Goal: Task Accomplishment & Management: Complete application form

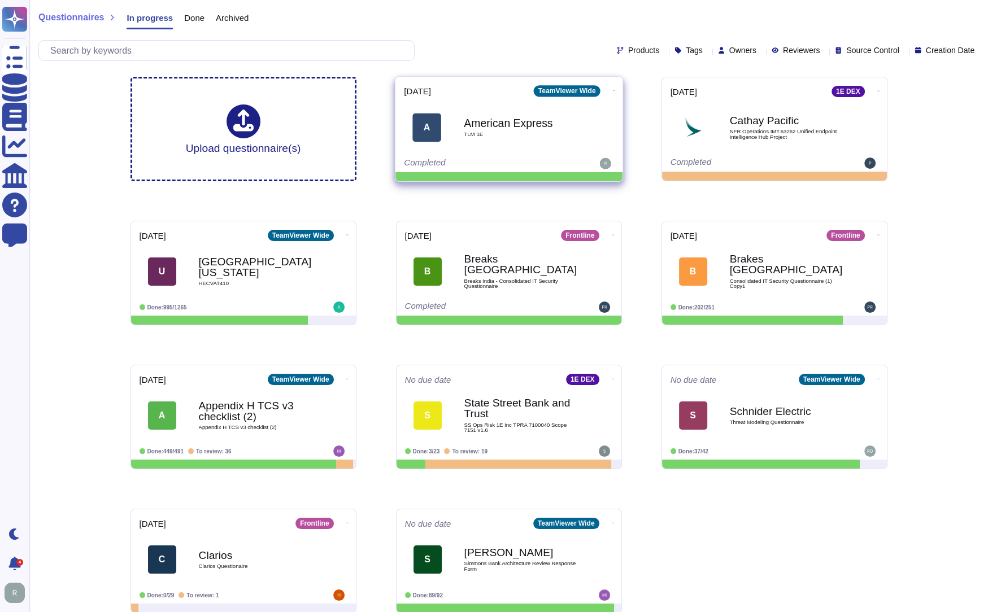
click at [612, 90] on icon at bounding box center [613, 90] width 2 height 3
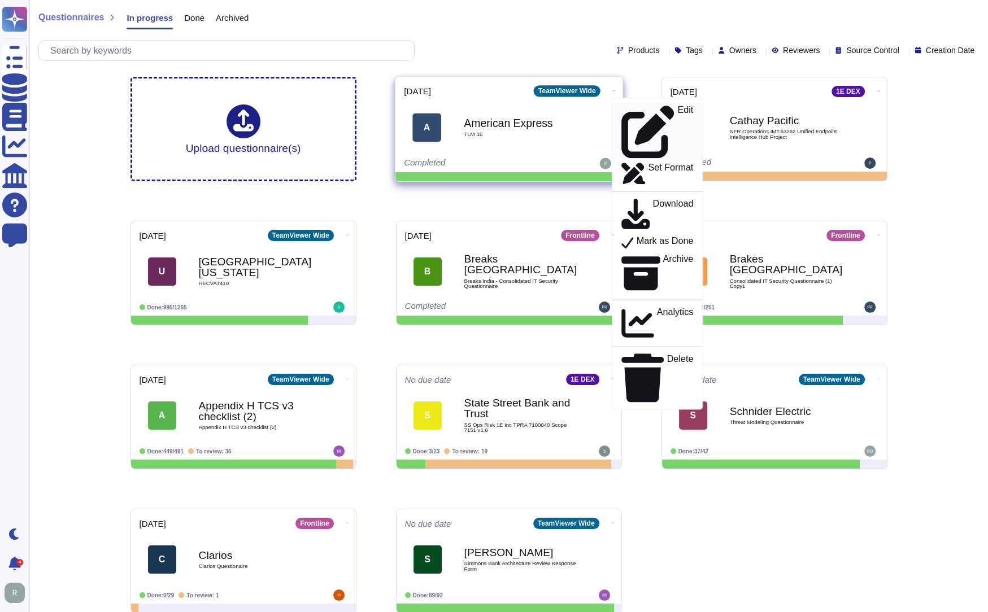
click at [621, 109] on icon at bounding box center [647, 131] width 53 height 53
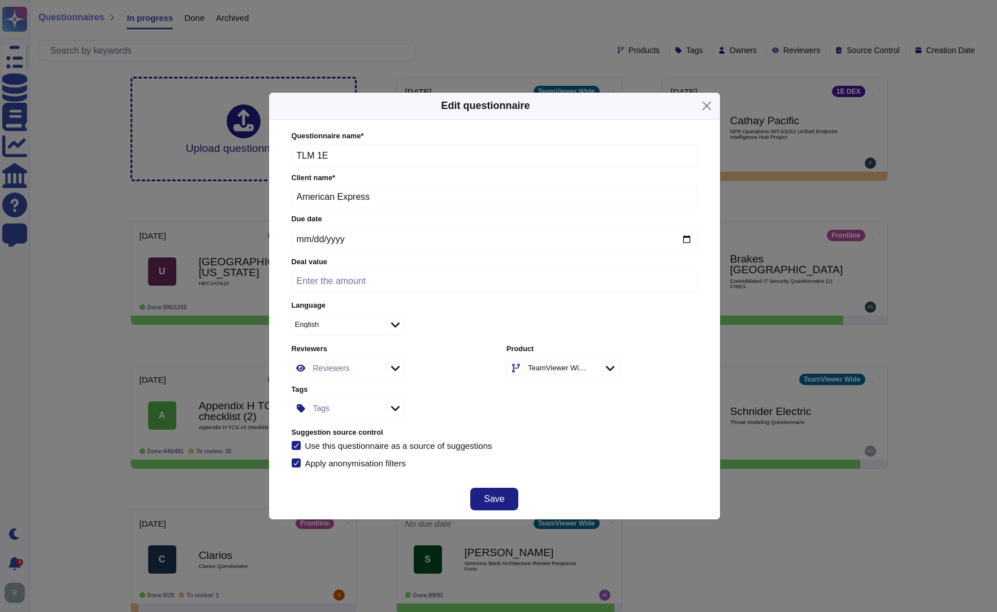
click at [613, 369] on icon at bounding box center [610, 368] width 8 height 11
click at [547, 487] on span "1E DEX" at bounding box center [536, 485] width 30 height 10
click at [490, 501] on span "Save" at bounding box center [494, 499] width 20 height 9
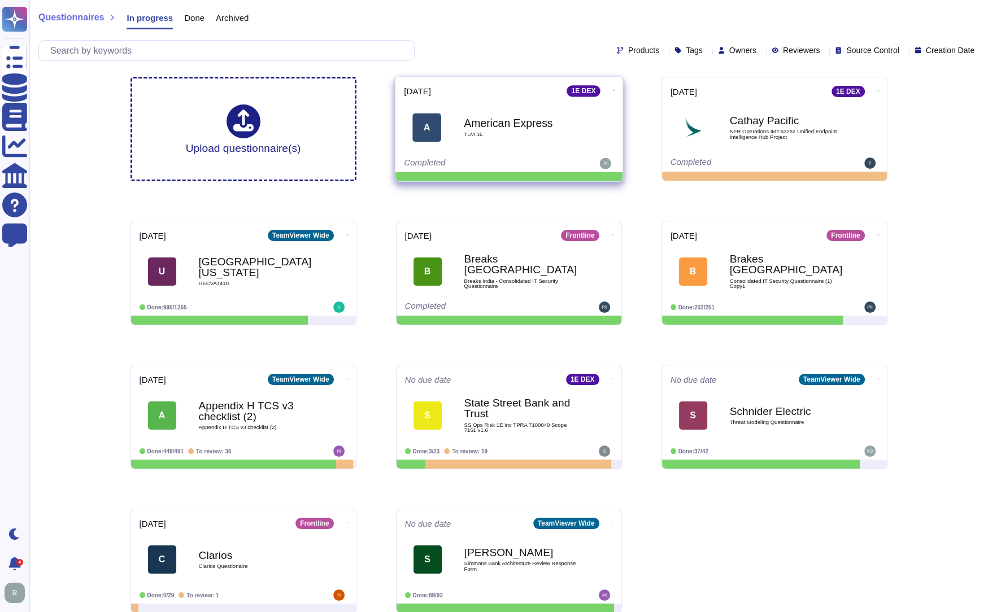
click at [528, 138] on div "American Express TLM 1E" at bounding box center [521, 128] width 114 height 46
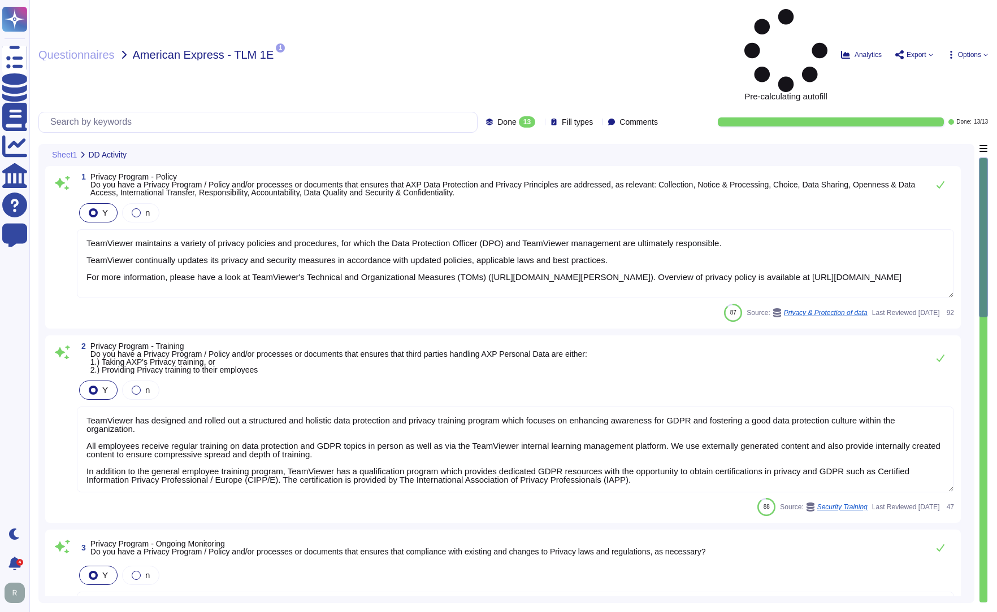
type textarea "TeamViewer maintains a variety of privacy policies and procedures, for which th…"
type textarea "TeamViewer has designed and rolled out a structured and holistic data protectio…"
type textarea "TeamViewer maintains comprehensive privacy policies and procedures for which th…"
type textarea "TeamViewer appointed an external data protection officer (DPO). TeamViewer esta…"
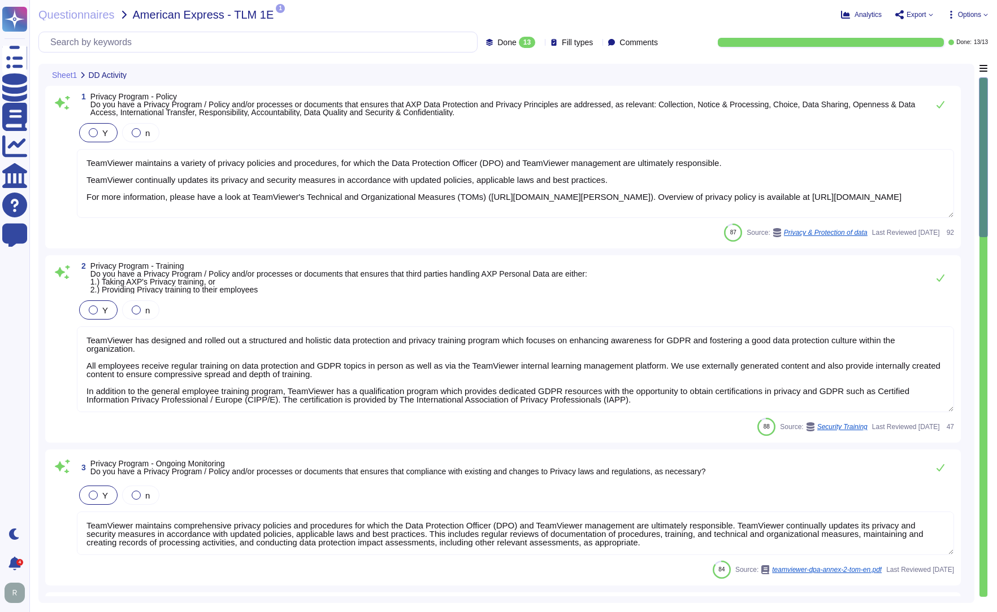
click at [539, 133] on icon at bounding box center [665, 205] width 253 height 145
click at [555, 27] on div "Questionnaires American Express - TLM 1E 1 PDF 01 153 2300346_Main_EN.PDF Analy…" at bounding box center [512, 306] width 967 height 612
click at [985, 16] on icon at bounding box center [985, 14] width 5 height 5
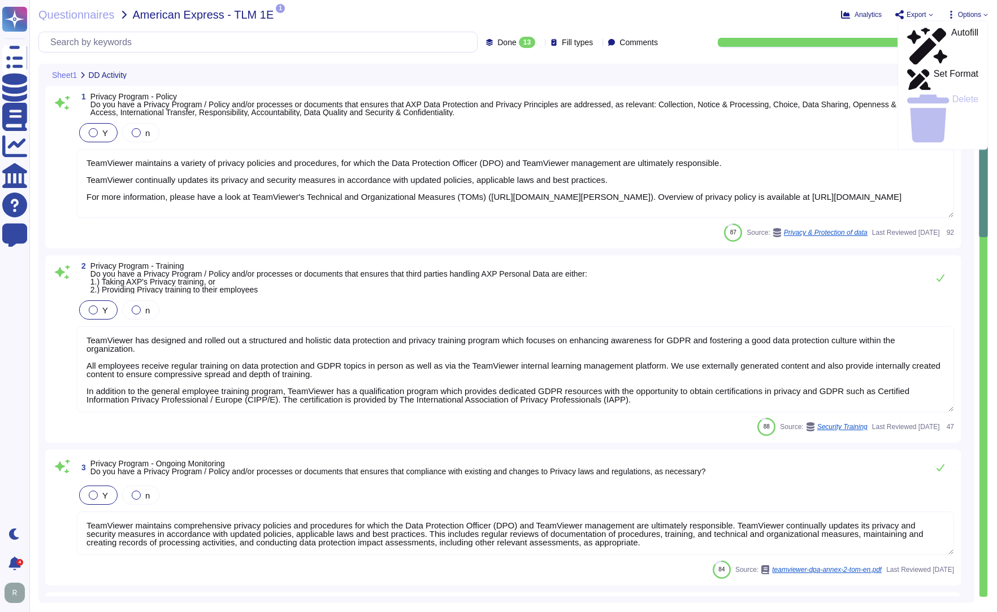
click at [780, 16] on div "Analytics Export Options Autofill Set Format Delete" at bounding box center [812, 14] width 350 height 11
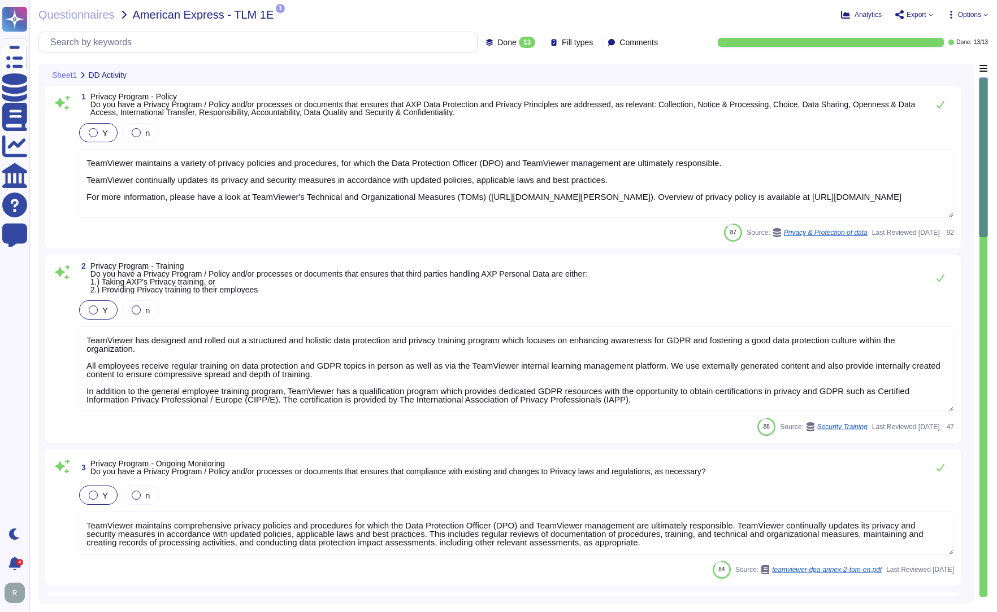
scroll to position [1, 0]
drag, startPoint x: 984, startPoint y: 158, endPoint x: 983, endPoint y: 217, distance: 59.9
click at [983, 217] on div at bounding box center [982, 157] width 9 height 160
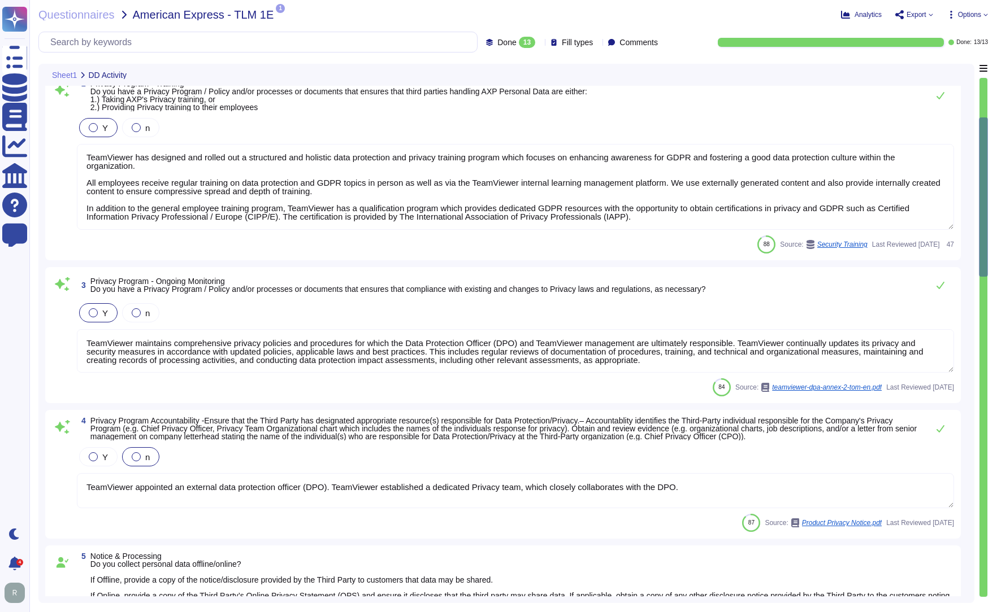
type textarea "Loremips dolo si ametcon, adipiscin, eli seddoe te incididunt utla etd magnaali…"
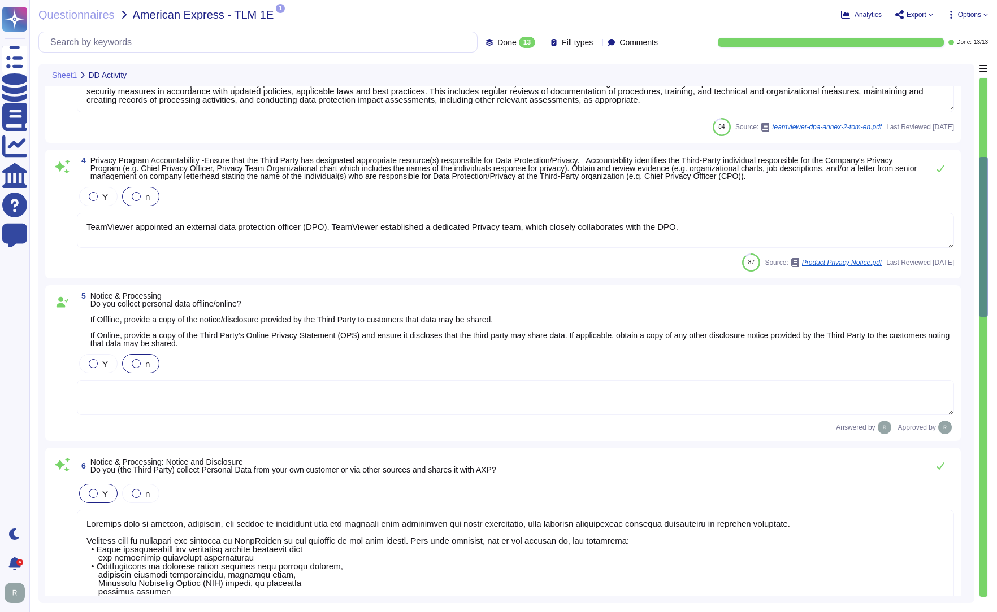
type textarea "No data is collected and re-purposed or re-sold."
type textarea "Data subjects have a simple way to exercise their rights under the GDPR. For an…"
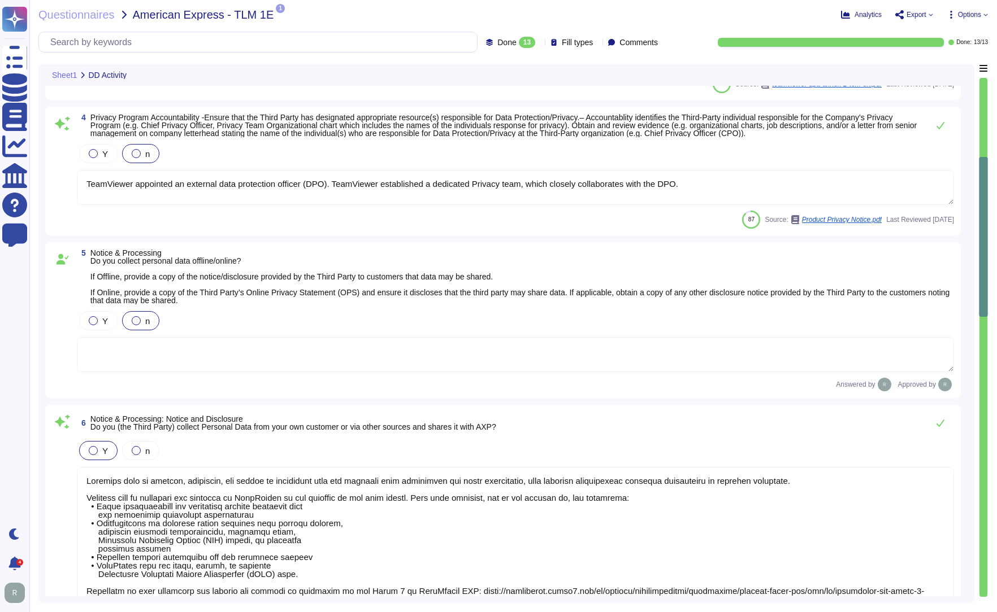
drag, startPoint x: 982, startPoint y: 226, endPoint x: 985, endPoint y: 283, distance: 57.2
click at [985, 283] on div at bounding box center [982, 237] width 9 height 160
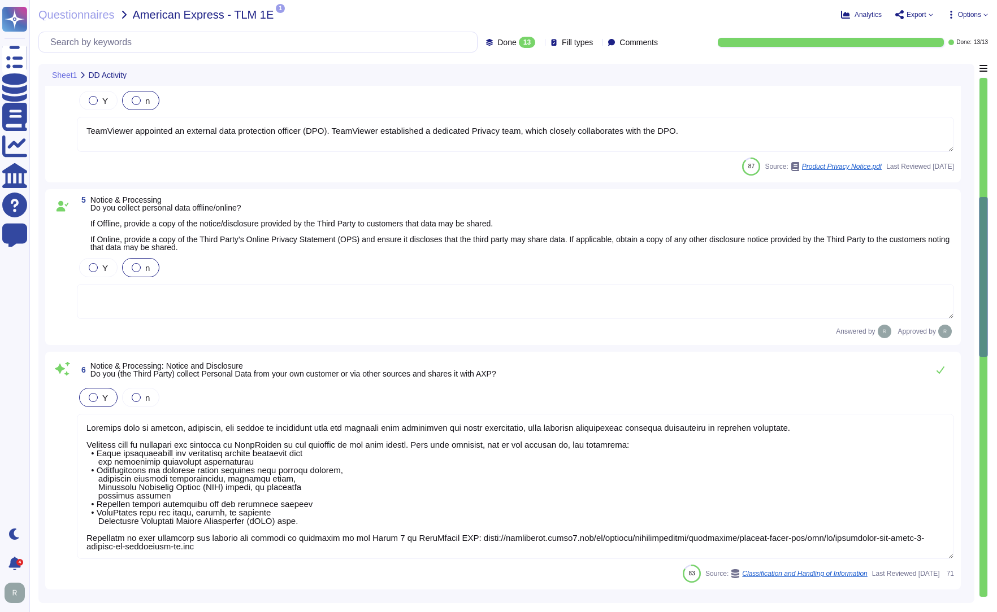
type textarea "Please for the latest version refer to public available document present on [DO…"
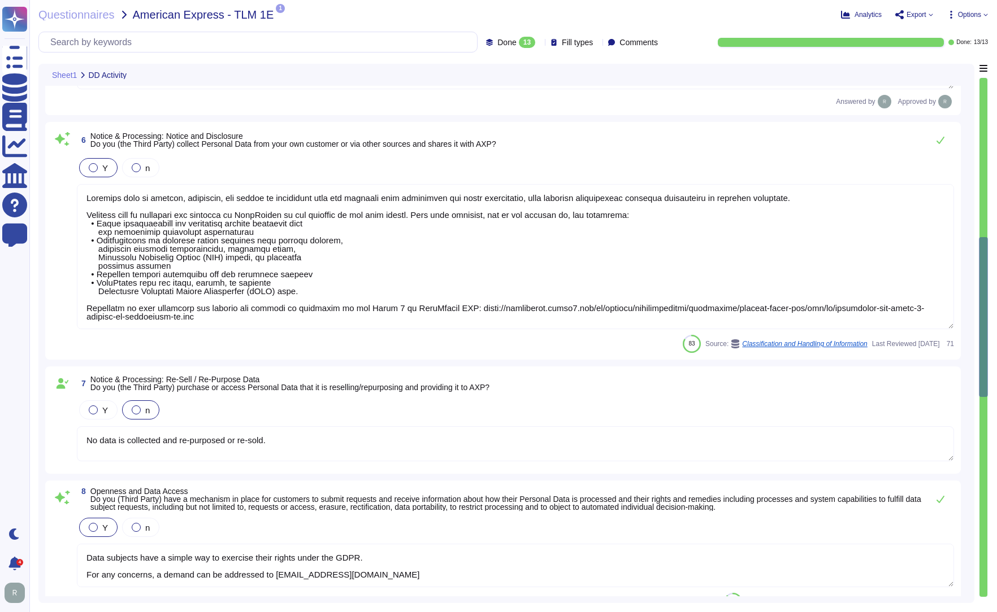
scroll to position [771, 0]
type textarea "TeamViewer complies with applicable data protection laws, including the GDPR, a…"
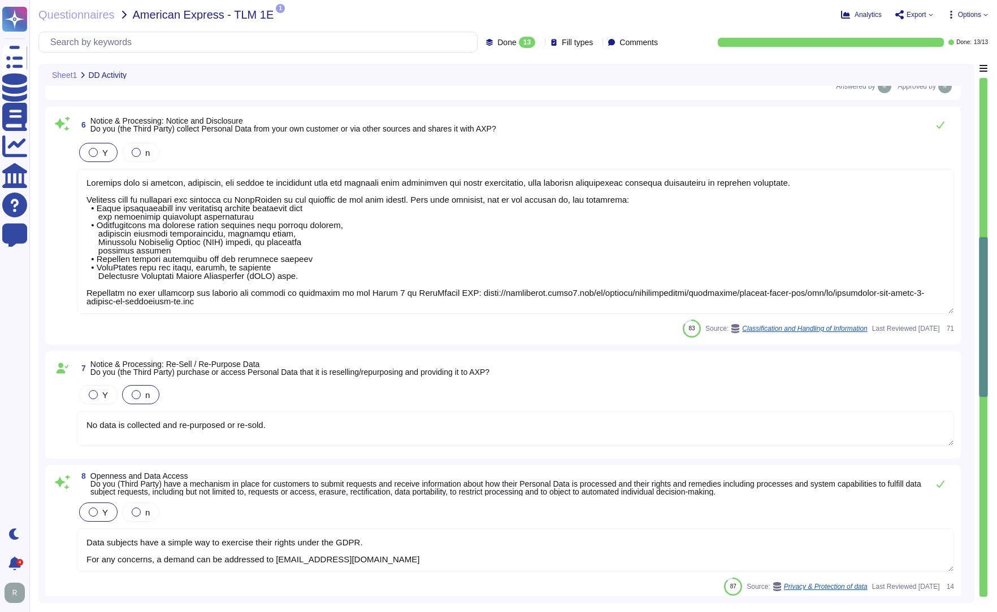
scroll to position [1, 0]
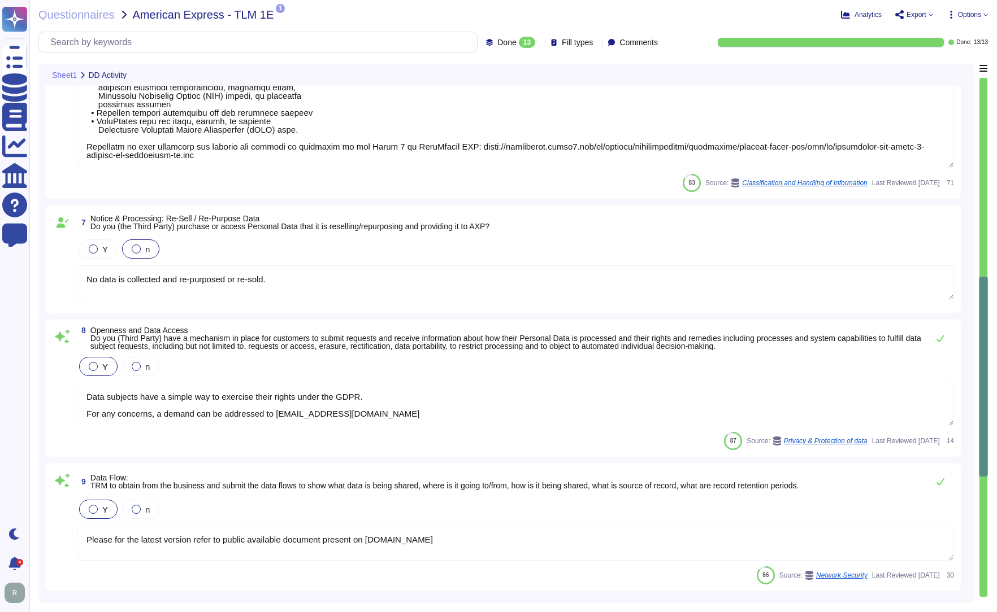
type textarea "Yes, our organization has implemented robust procedures for the development and…"
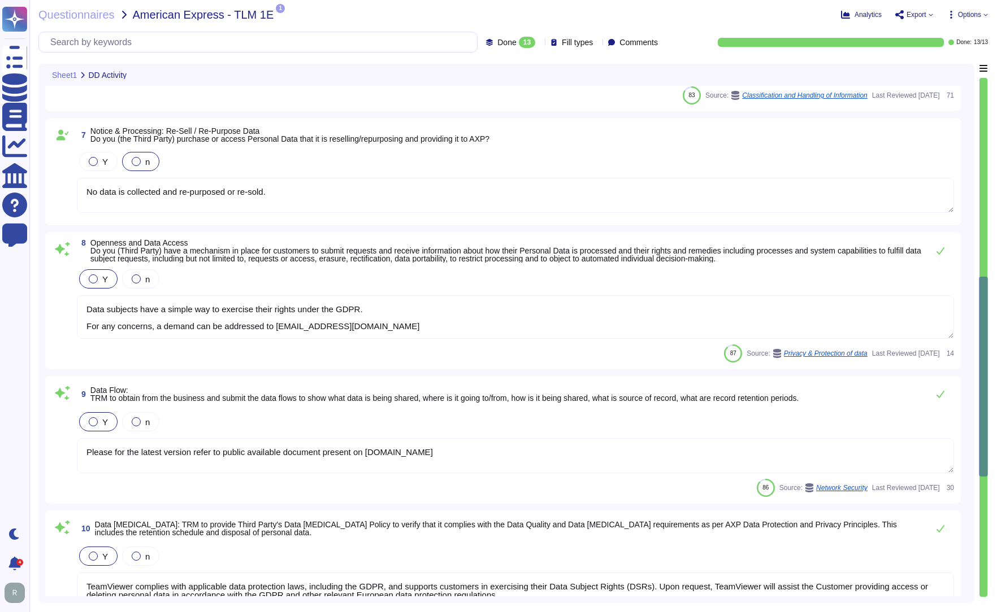
scroll to position [997, 0]
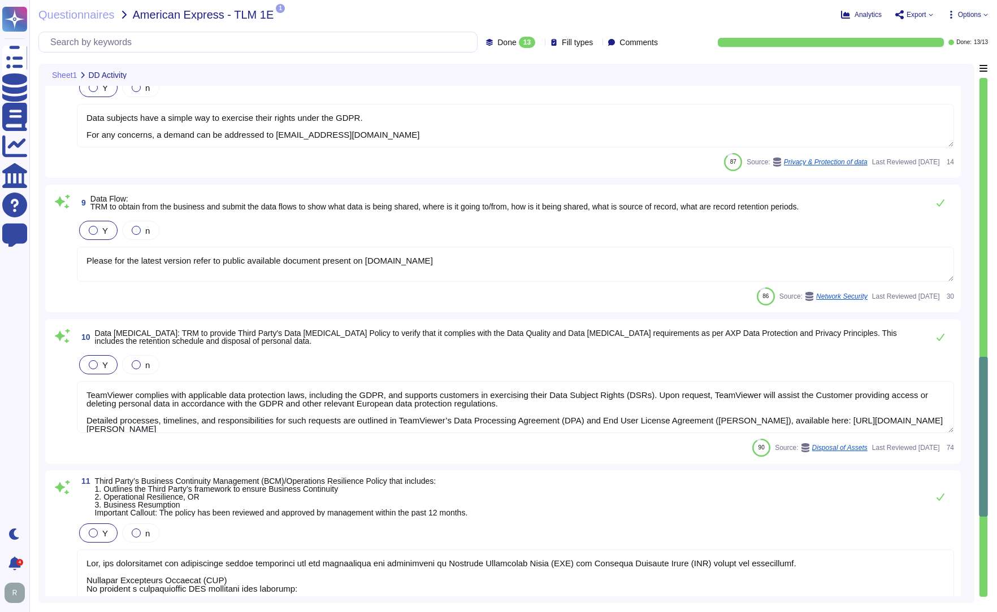
type textarea "Yes, TeamViewer maintains a comprehensive set of independent audit reports and …"
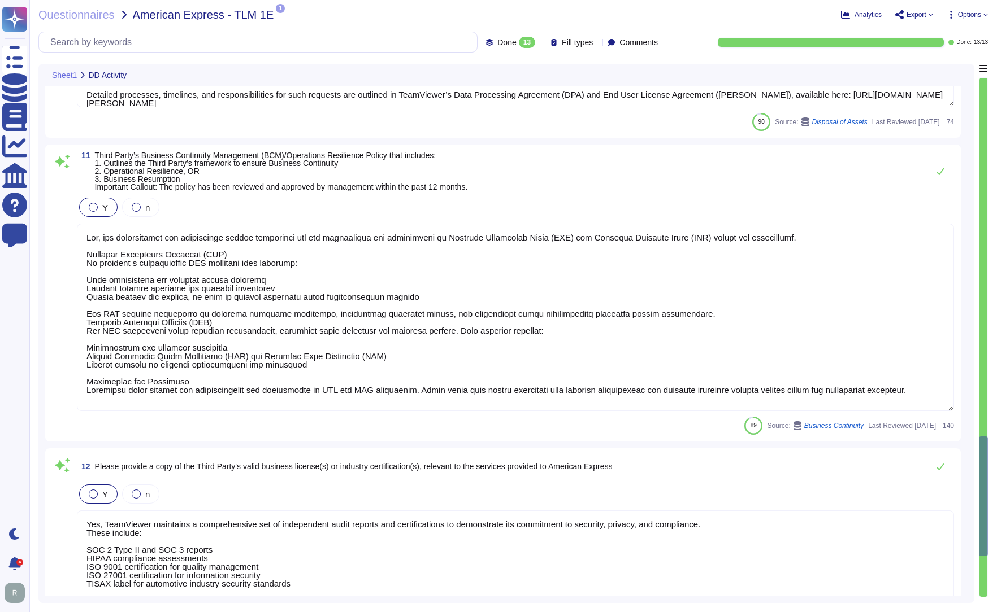
scroll to position [1505, 0]
type textarea "The TeamViewer Supplier and Business Partner Code of Conduct extends the provis…"
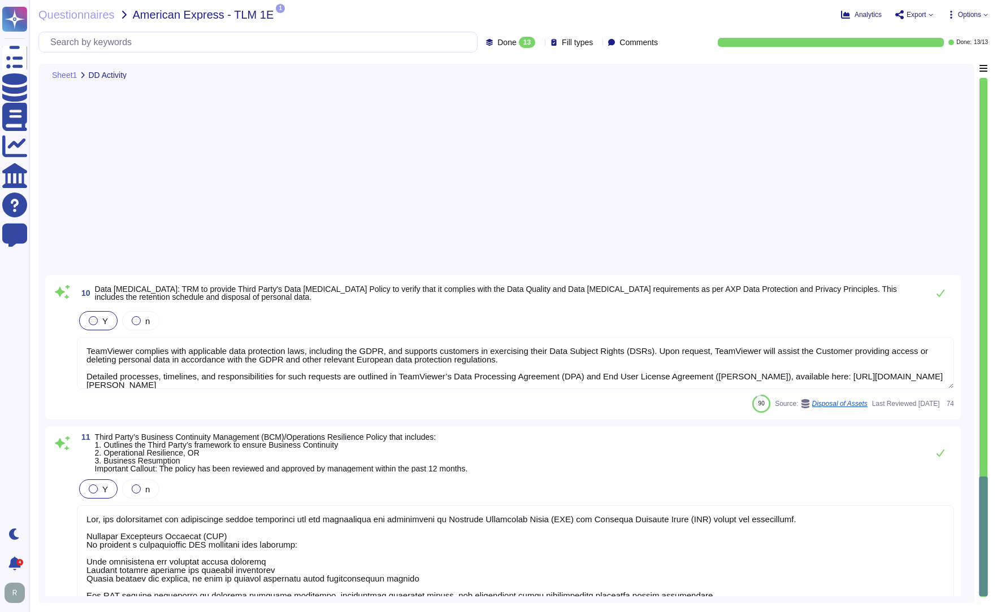
scroll to position [1171, 0]
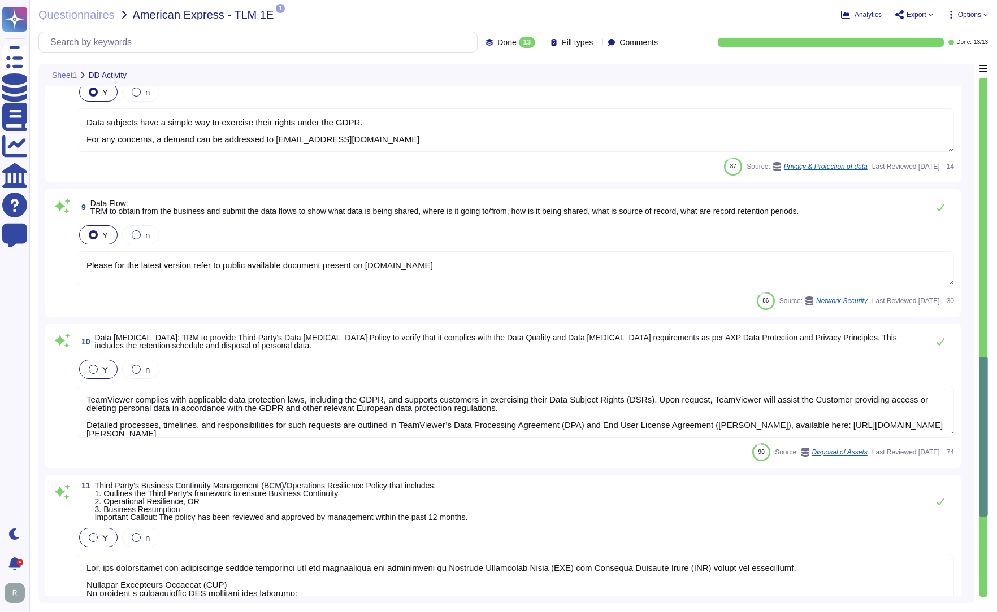
type textarea "Loremips dolo si ametcon, adipiscin, eli seddoe te incididunt utla etd magnaali…"
type textarea "No data is collected and re-purposed or re-sold."
type textarea "Data subjects have a simple way to exercise their rights under the GDPR. For an…"
type textarea "Please for the latest version refer to public available document present on [DO…"
click at [929, 15] on icon at bounding box center [930, 15] width 4 height 2
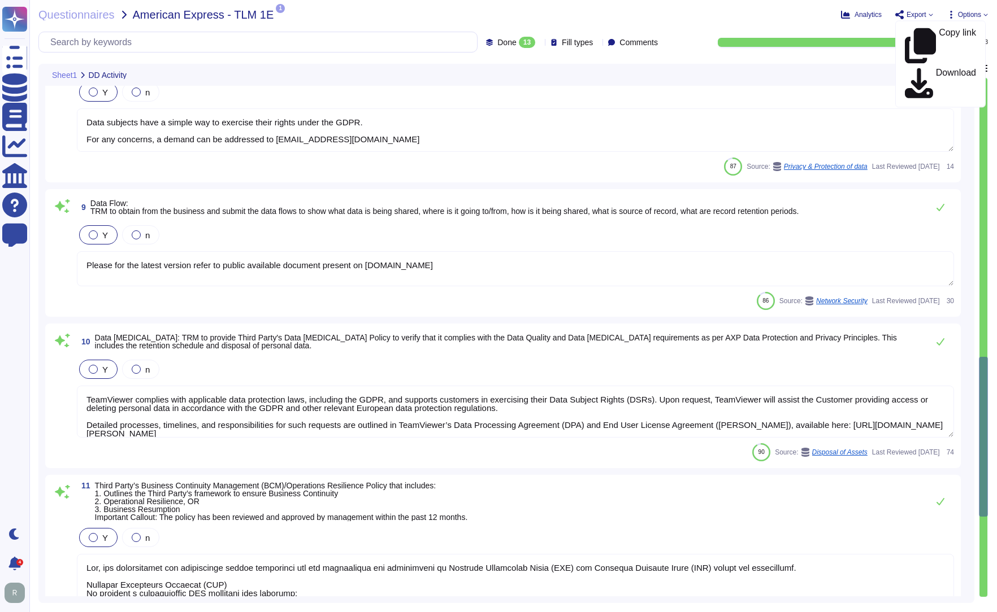
click at [764, 14] on div "Analytics Export Copy link Download Options Autofill Set Format Delete" at bounding box center [812, 14] width 350 height 11
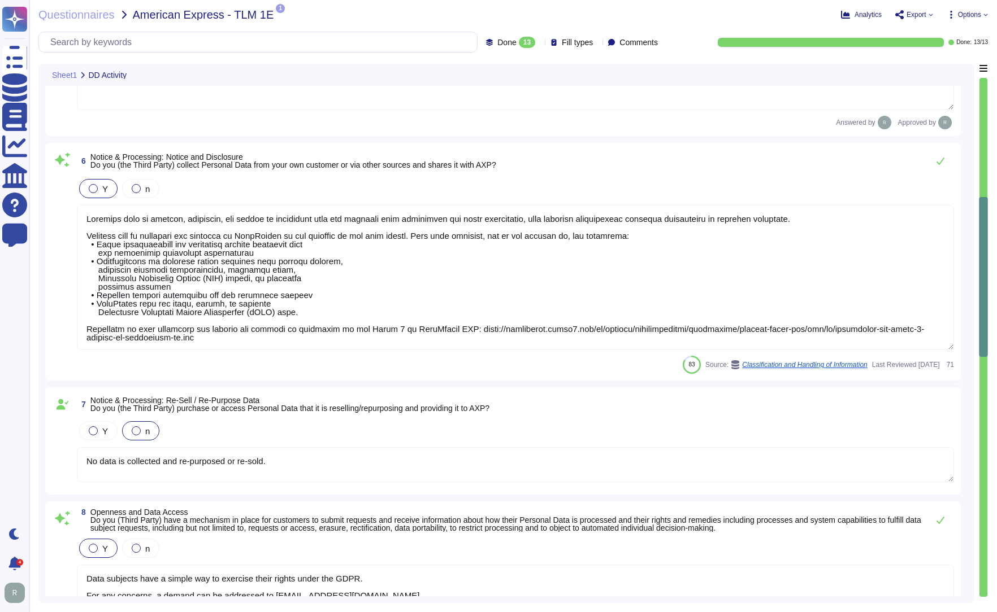
type textarea "TeamViewer maintains comprehensive privacy policies and procedures for which th…"
type textarea "TeamViewer appointed an external data protection officer (DPO). TeamViewer esta…"
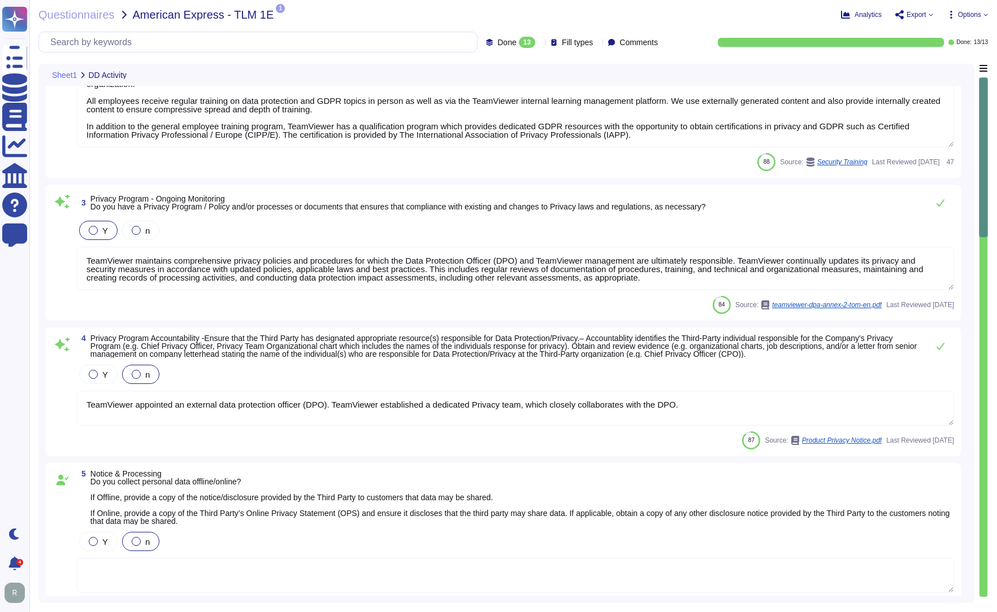
scroll to position [47, 0]
type textarea "TeamViewer maintains a variety of privacy policies and procedures, for which th…"
type textarea "TeamViewer has designed and rolled out a structured and holistic data protectio…"
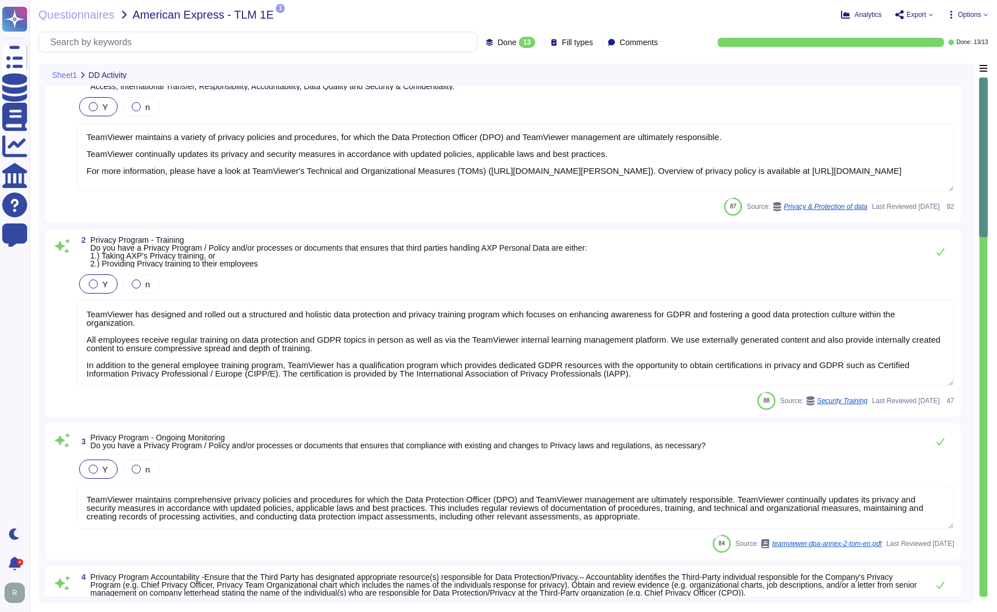
scroll to position [0, 0]
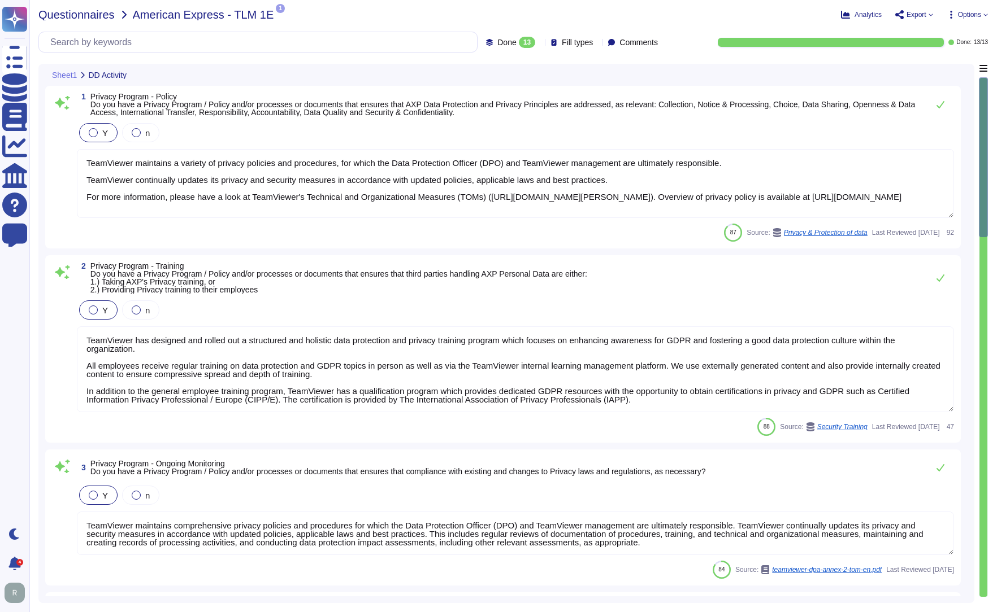
click at [70, 19] on span "Questionnaires" at bounding box center [76, 14] width 76 height 11
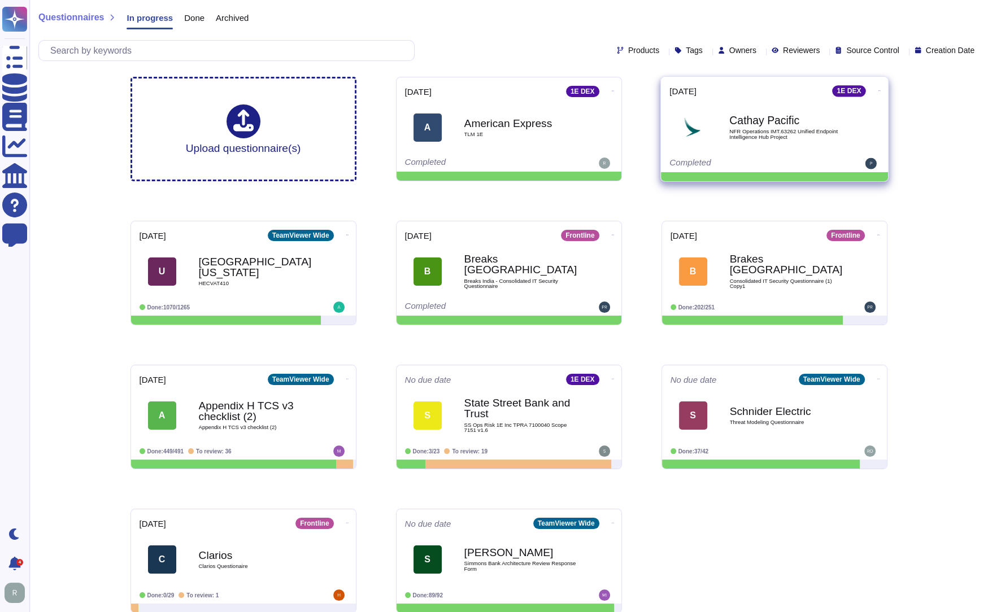
click at [786, 120] on b "Cathay Pacific" at bounding box center [786, 120] width 114 height 11
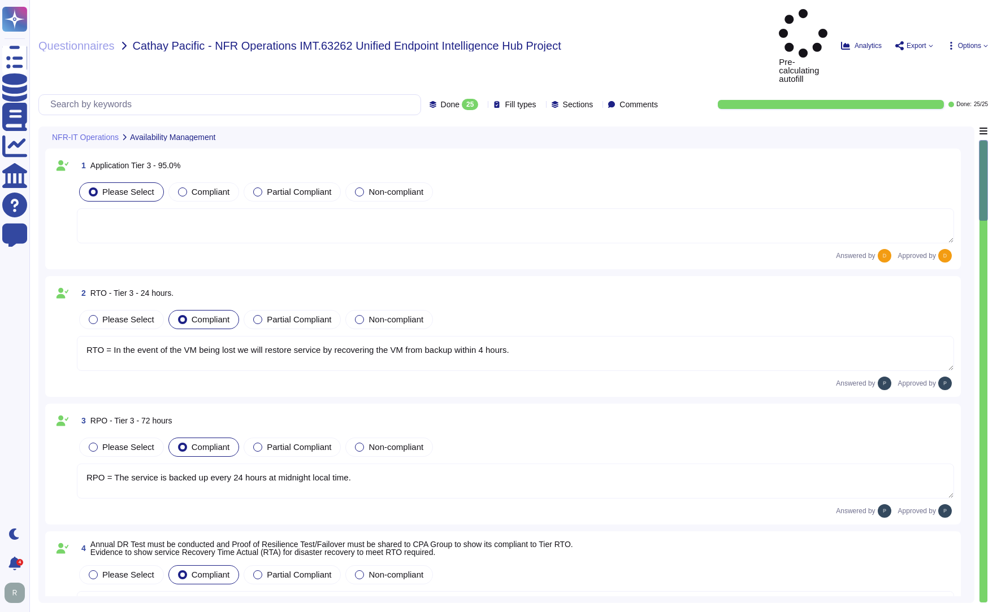
type textarea "RTO = In the event of the VM being lost we will restore service by recovering t…"
type textarea "RPO = The service is backed up every 24 hours at midnight local time."
type textarea "Each stage of the standard recovery process is tested as part of the regular de…"
type textarea "Customer data is backed up continuously allowing for restore to any point in ti…"
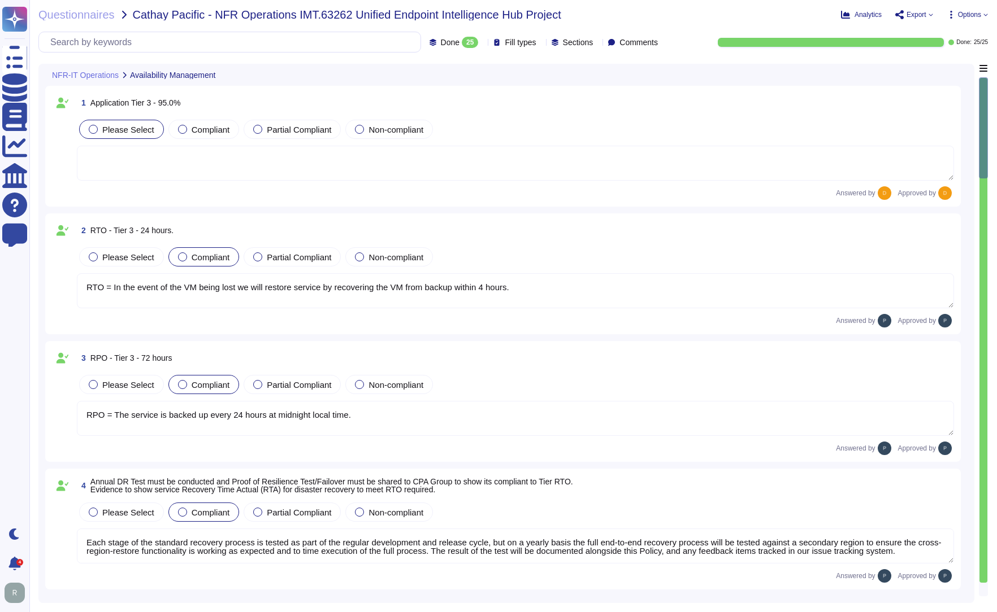
click at [745, 10] on div "Questionnaires Cathay Pacific - NFR Operations IMT.63262 Unified Endpoint Intel…" at bounding box center [403, 14] width 731 height 11
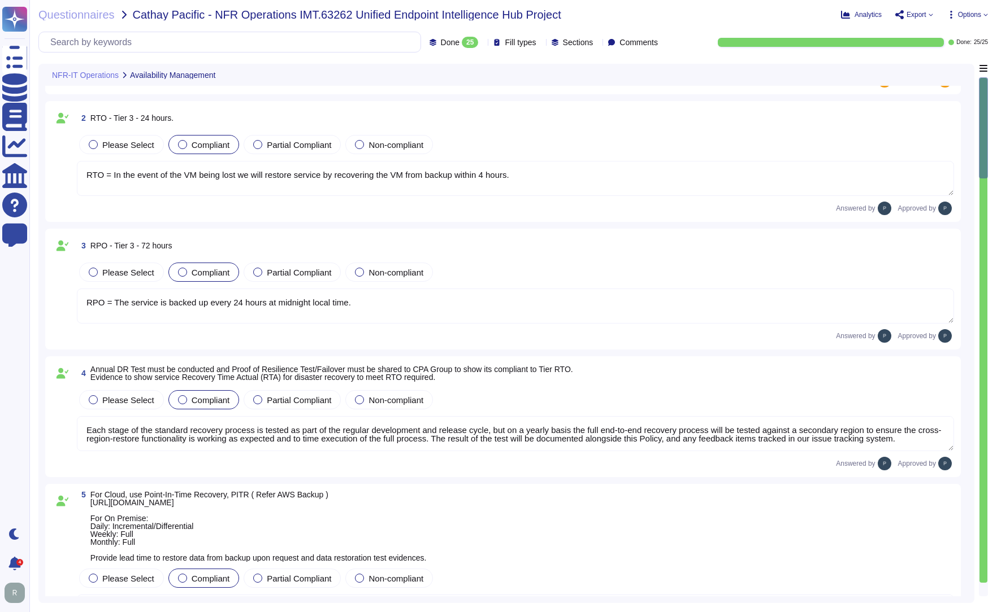
type textarea "During the preparation phase of the incident response plan; 1E will establish a…"
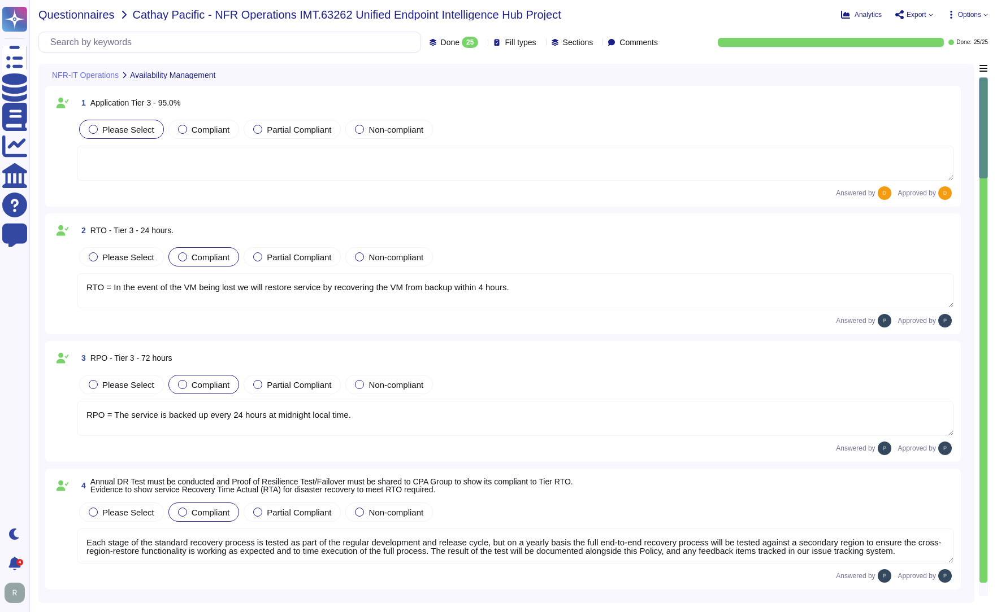
click at [81, 18] on span "Questionnaires" at bounding box center [76, 14] width 76 height 11
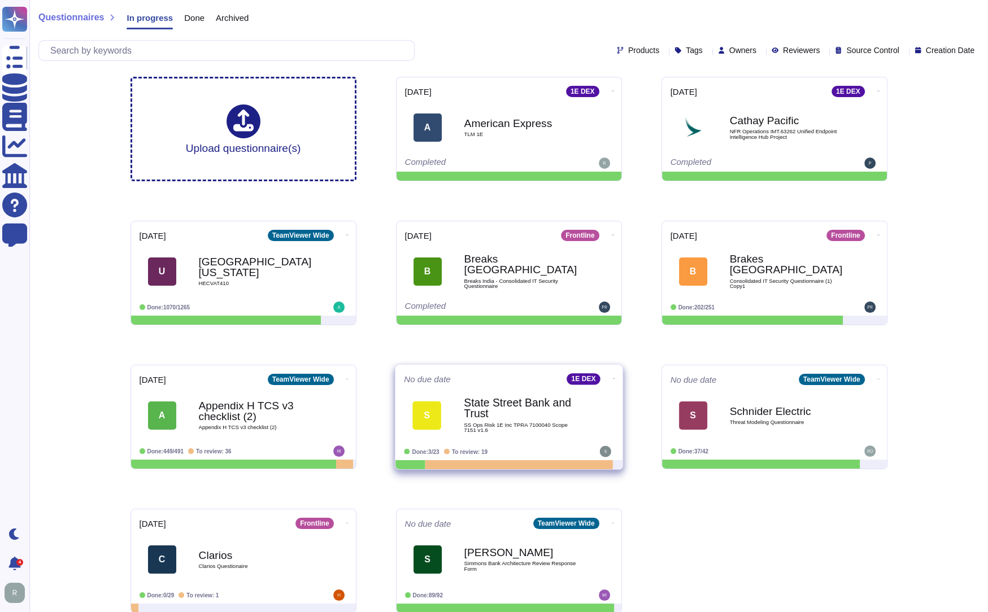
click at [507, 423] on span "SS Ops Risk 1E Inc TPRA 7100040 Scope 7151 v1.6" at bounding box center [521, 428] width 114 height 11
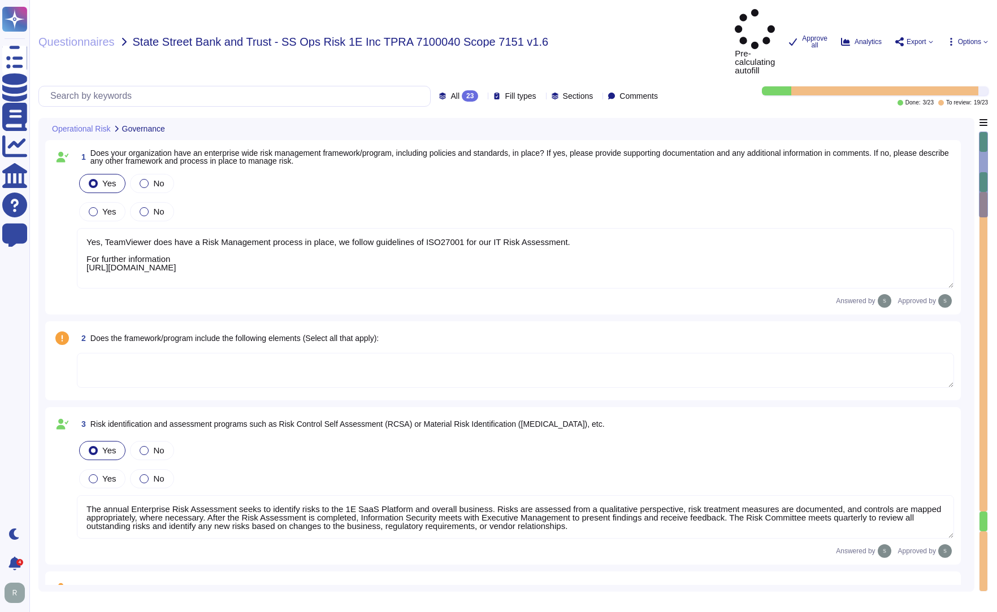
type textarea "Yes, TeamViewer does have a Risk Management process in place, we follow guideli…"
type textarea "The annual Enterprise Risk Assessment seeks to identify risks to the 1E SaaS Pl…"
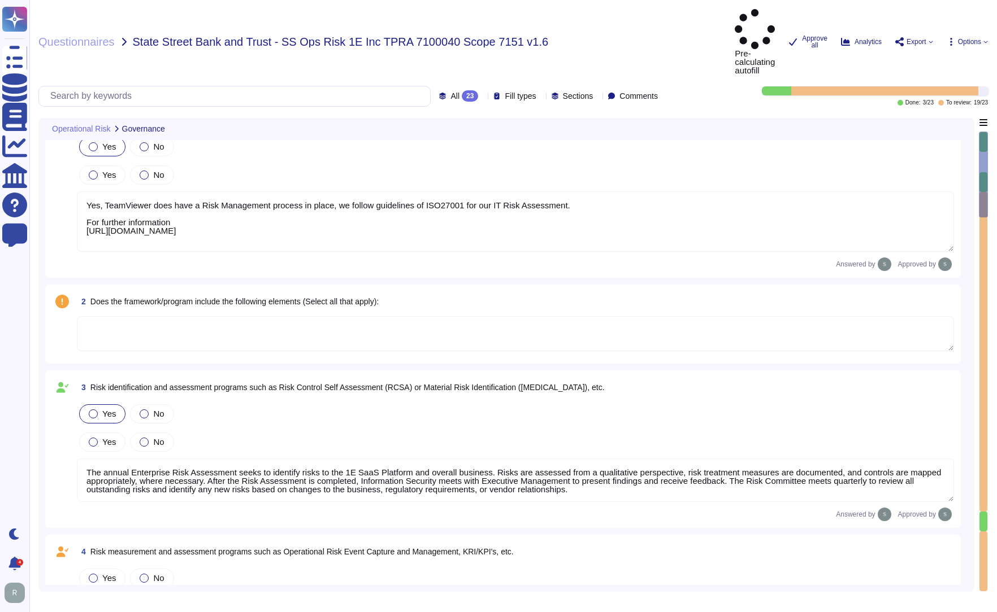
type textarea "Only Required if Q8.1 response is Yes"
type textarea "The ISMS program and the related aspects are regularly evaluated by third parti…"
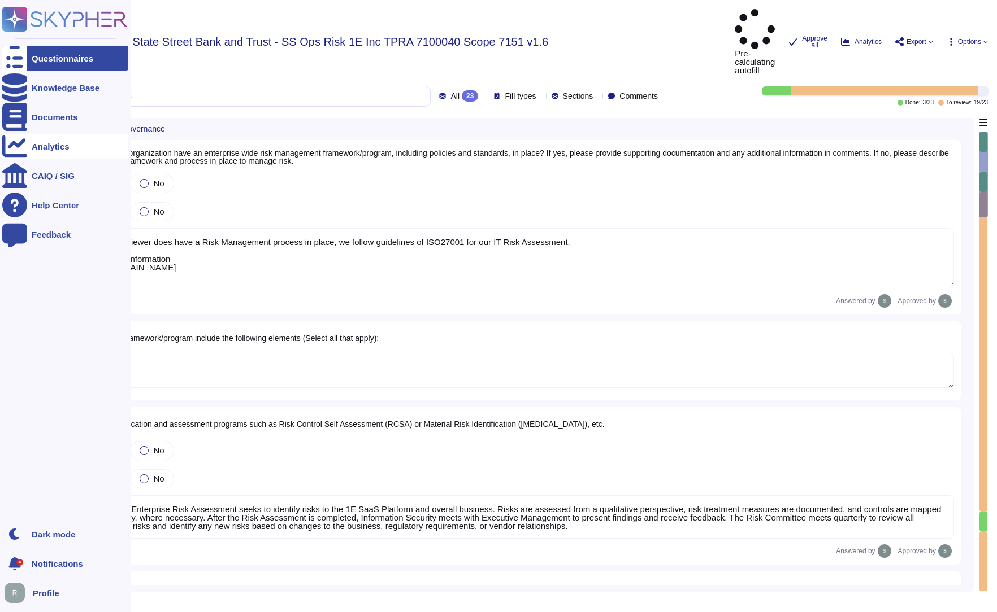
type textarea "Only Required if Q8.1 response is Yes"
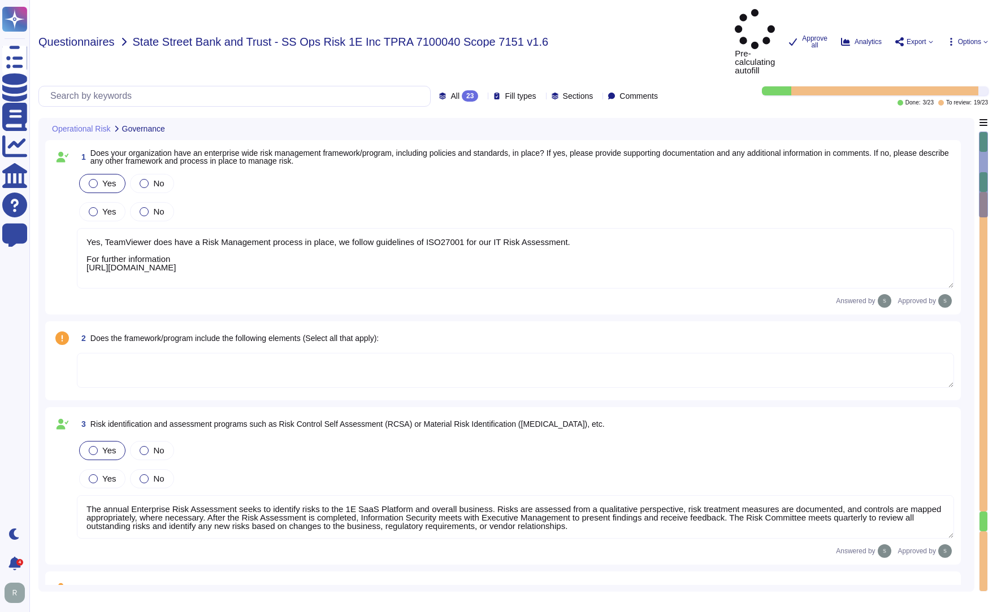
click at [90, 36] on span "Questionnaires" at bounding box center [76, 41] width 76 height 11
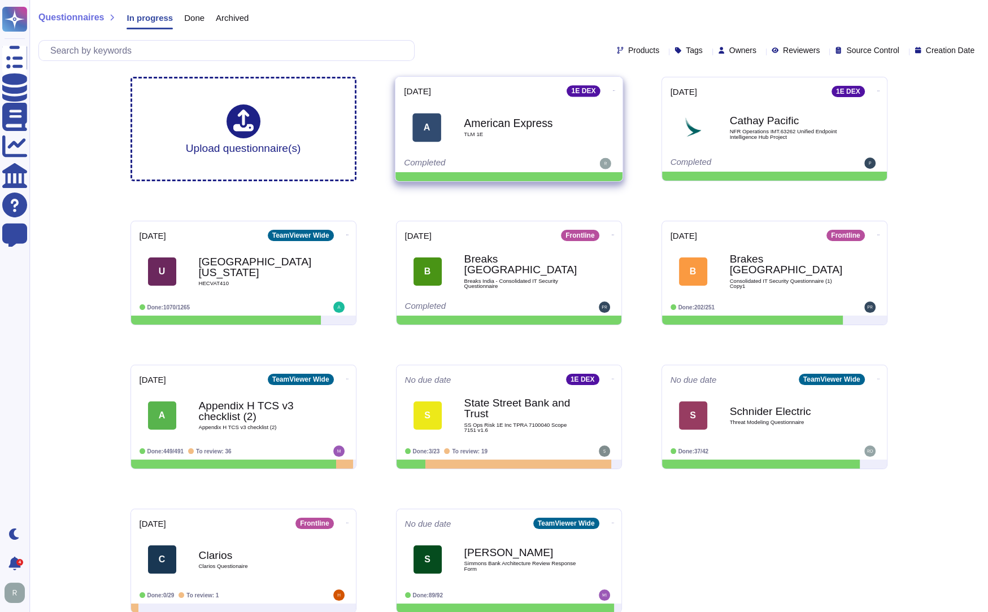
click at [514, 127] on b "American Express" at bounding box center [521, 123] width 114 height 11
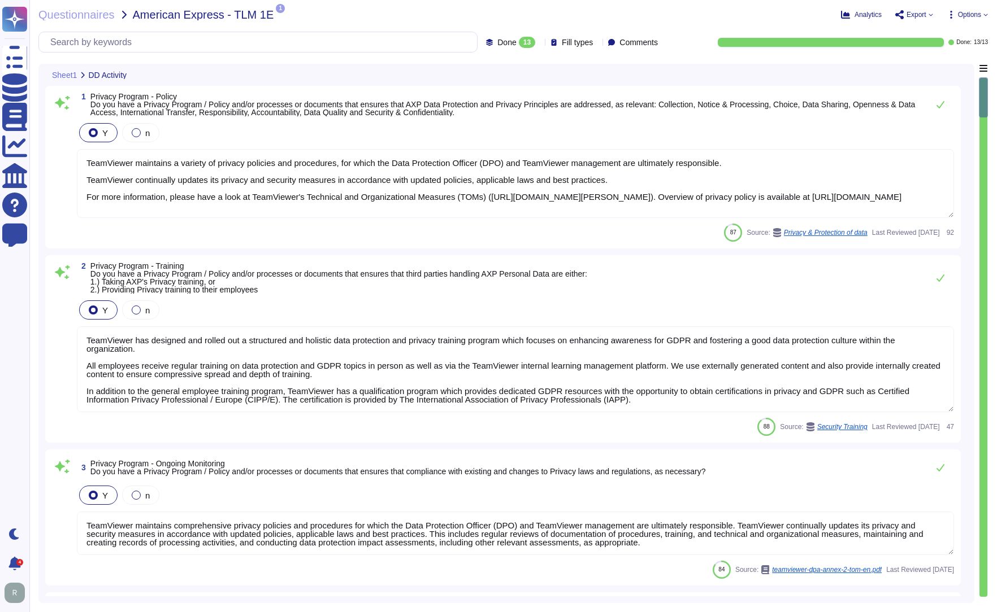
type textarea "TeamViewer maintains a variety of privacy policies and procedures, for which th…"
type textarea "TeamViewer has designed and rolled out a structured and holistic data protectio…"
type textarea "TeamViewer maintains comprehensive privacy policies and procedures for which th…"
type textarea "TeamViewer appointed an external data protection officer (DPO). TeamViewer esta…"
click at [876, 12] on span "Analytics" at bounding box center [867, 14] width 27 height 7
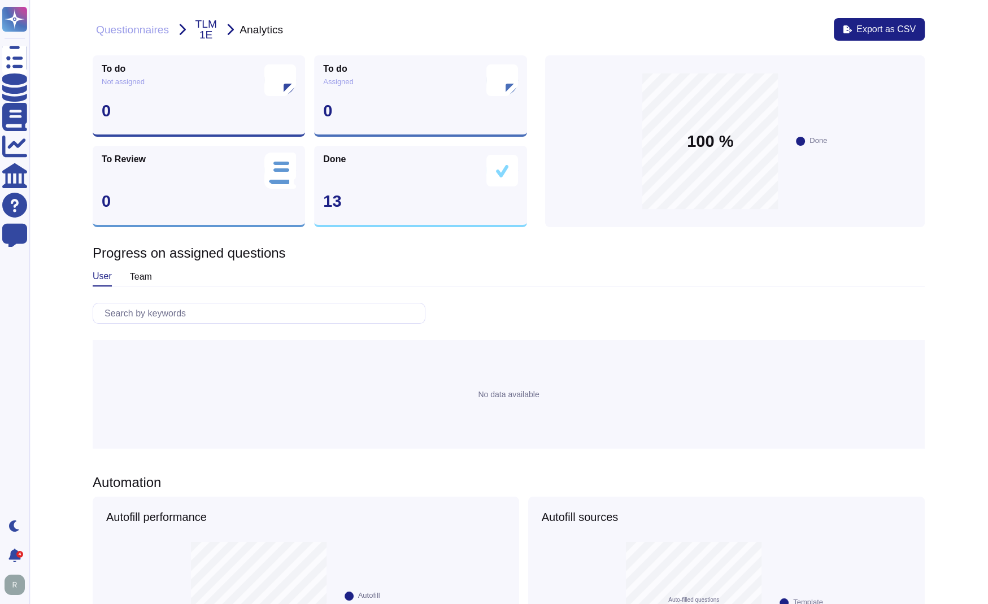
click at [143, 35] on button "Questionnaires" at bounding box center [133, 30] width 80 height 12
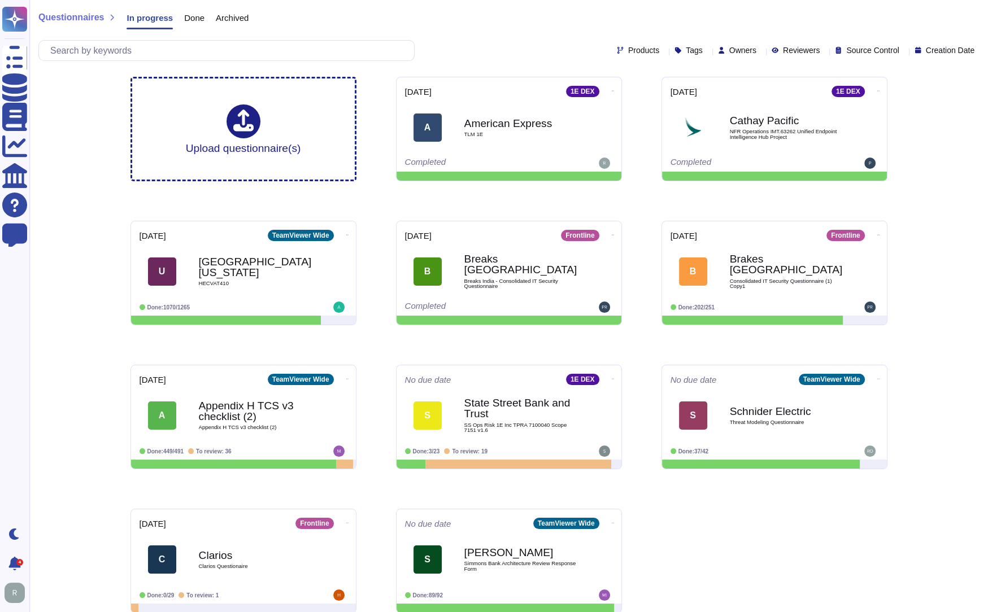
click at [187, 16] on span "Done" at bounding box center [194, 18] width 20 height 8
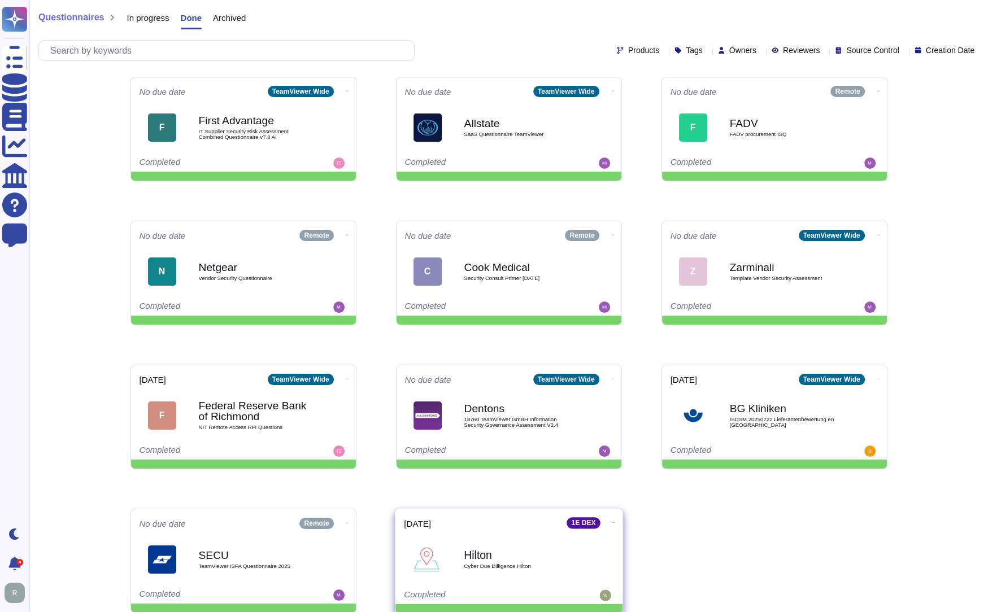
click at [493, 541] on div "Hilton Cyber Due Dilligence Hilton" at bounding box center [521, 560] width 114 height 46
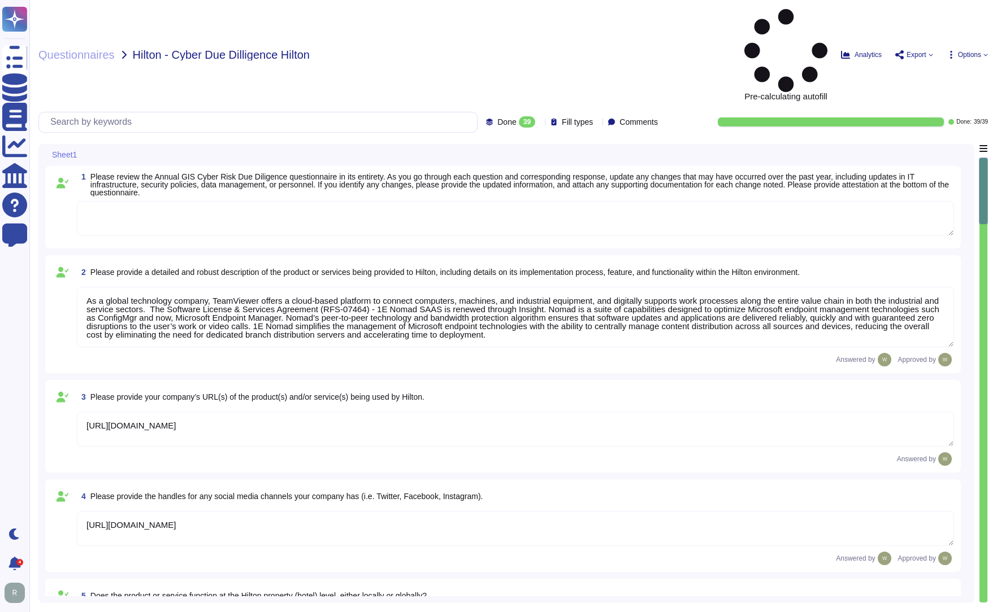
type textarea "As a global technology company, TeamViewer offers a cloud-based platform to con…"
type textarea "[URL][DOMAIN_NAME]"
type textarea "The product is deployed globally at [GEOGRAPHIC_DATA] Corporate and over 100 Pr…"
type textarea "The Security organization at TeamViewer is comprised of 40+ FTEs led by the Chi…"
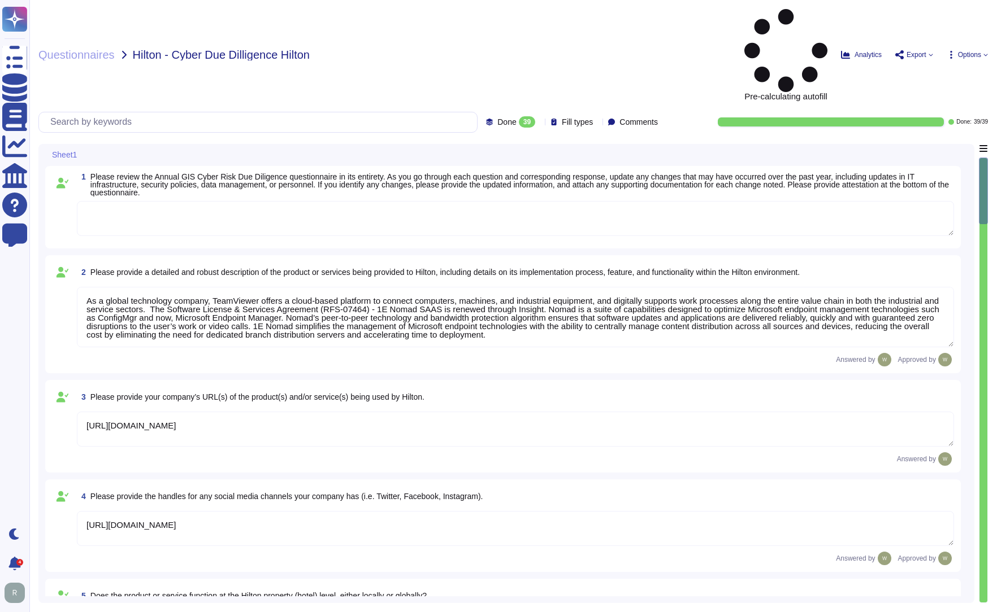
type textarea "At TeamViewer, we prioritize security training for our employees, conducting it…"
type textarea "New employees are trained for an average of two months as part of TeamViewer's …"
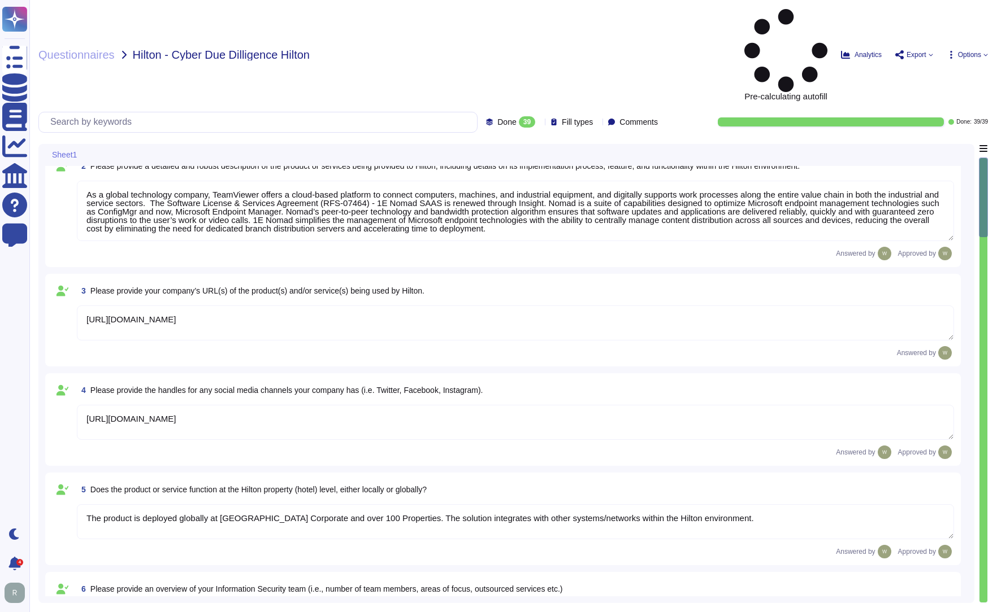
scroll to position [113, 0]
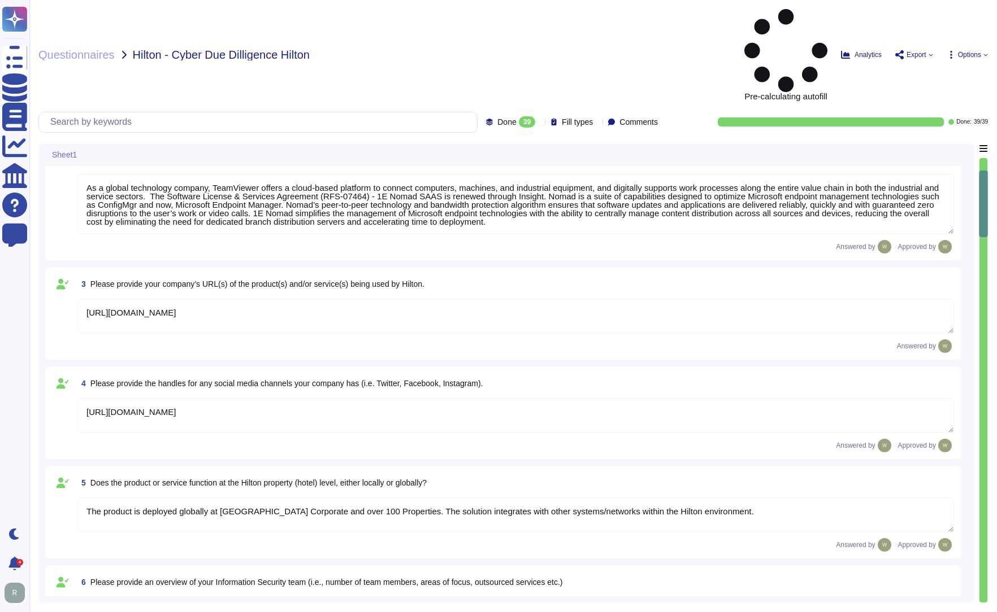
type textarea "TeamViewer Information Security Policy sets out TeamViewer’s high-level require…"
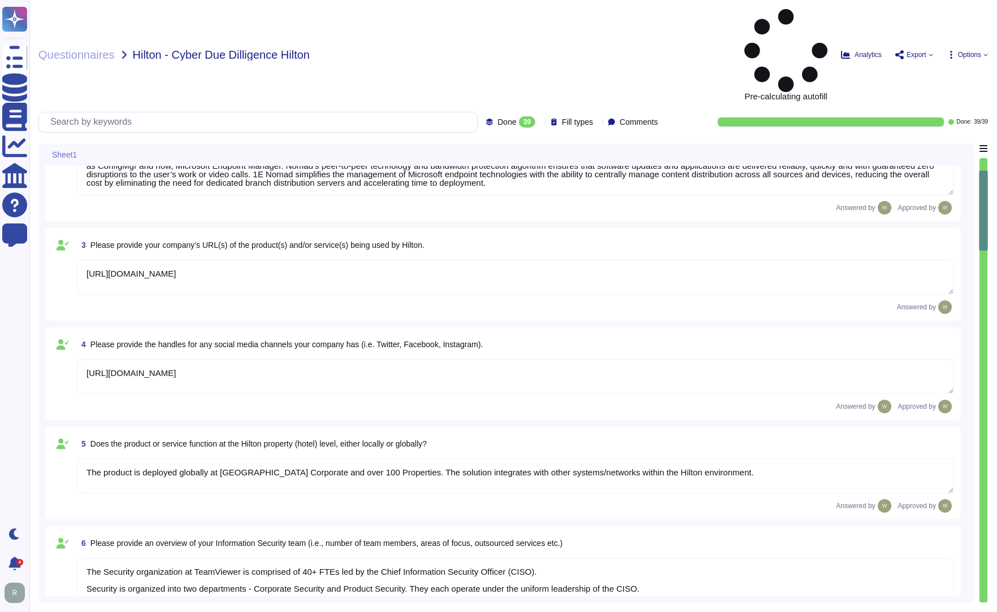
scroll to position [169, 0]
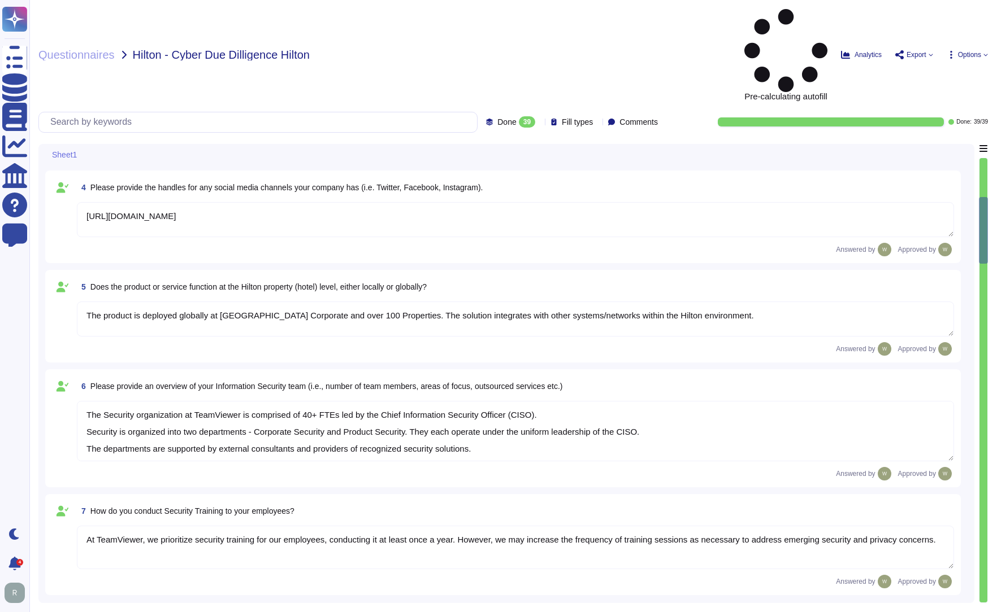
type textarea "TeamViewer follows an established S-SDLC policy based on the SAMM model as well…"
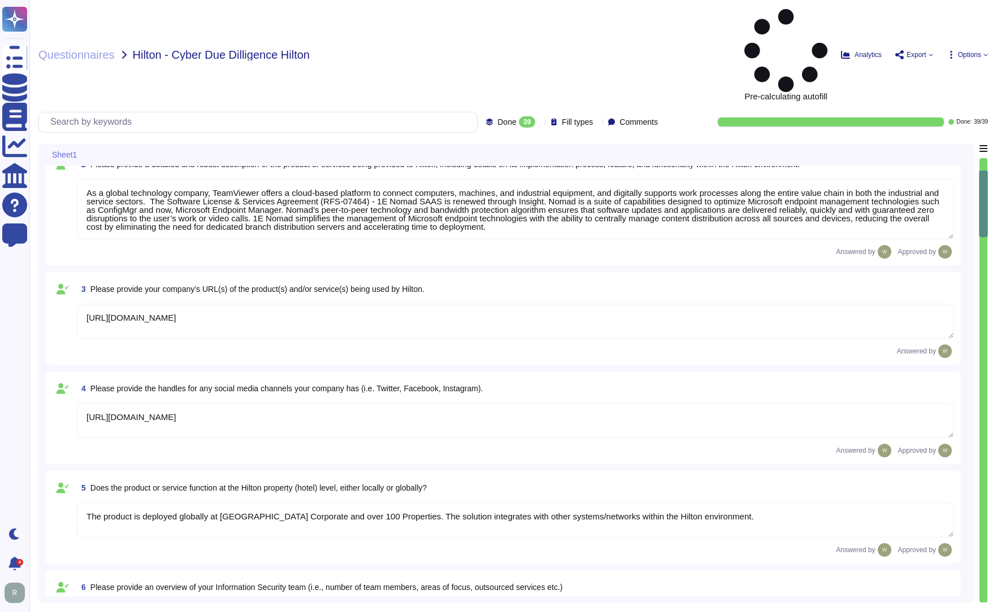
scroll to position [0, 0]
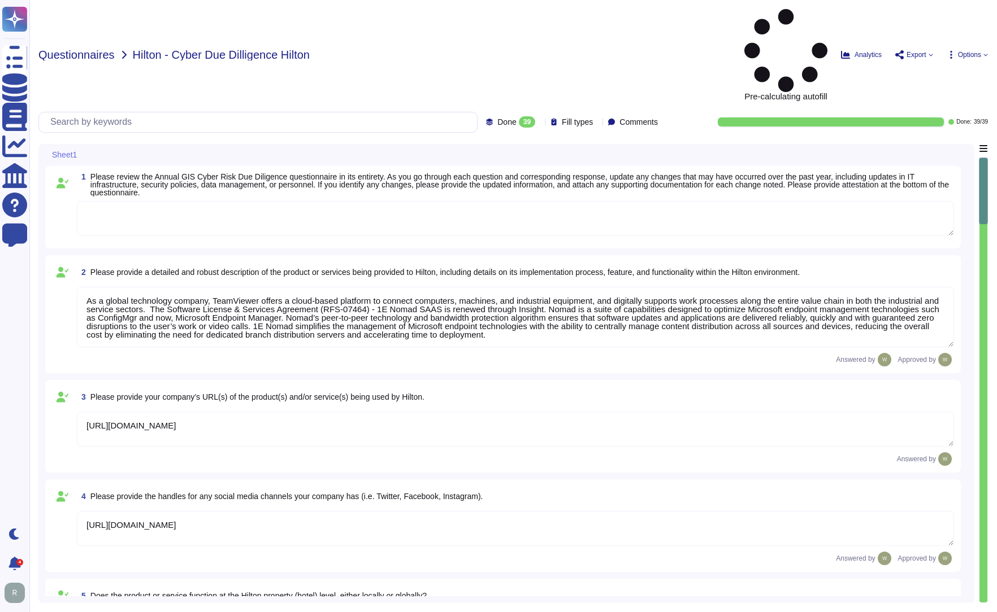
click at [86, 49] on span "Questionnaires" at bounding box center [76, 54] width 76 height 11
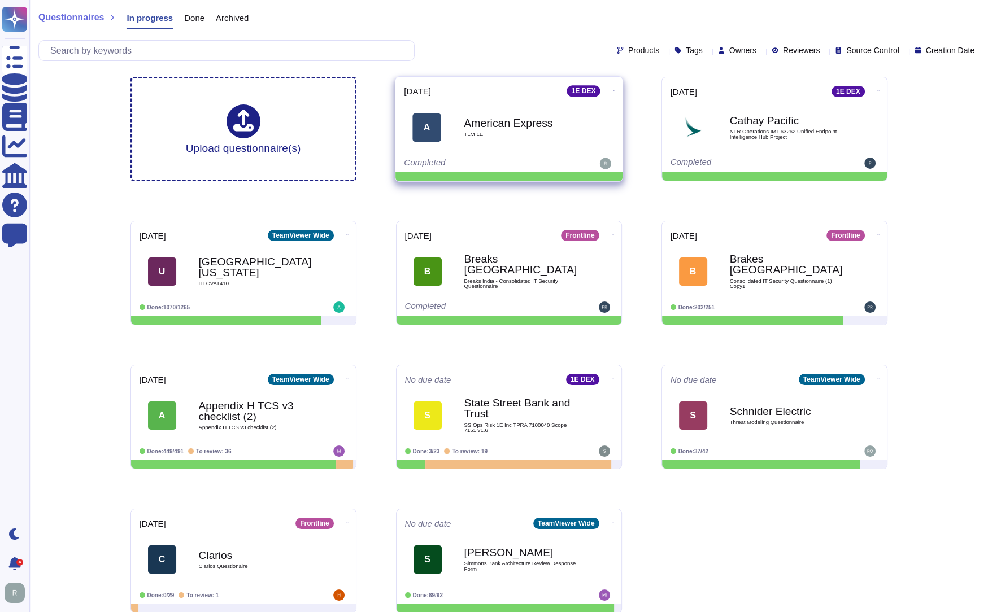
click at [502, 133] on span "TLM 1E" at bounding box center [521, 135] width 114 height 6
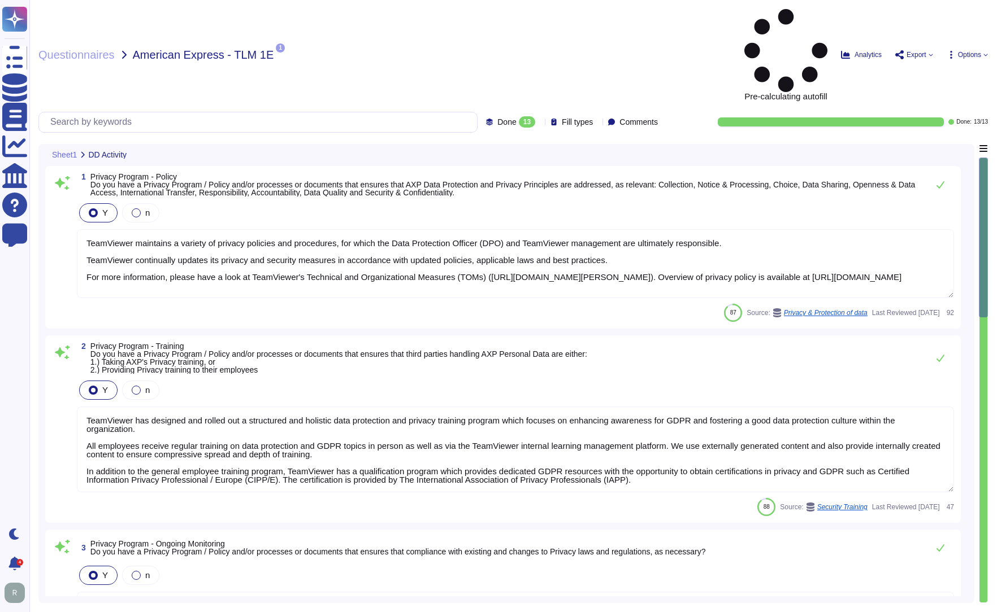
type textarea "TeamViewer maintains a variety of privacy policies and procedures, for which th…"
type textarea "TeamViewer has designed and rolled out a structured and holistic data protectio…"
type textarea "TeamViewer maintains comprehensive privacy policies and procedures for which th…"
type textarea "TeamViewer appointed an external data protection officer (DPO). TeamViewer esta…"
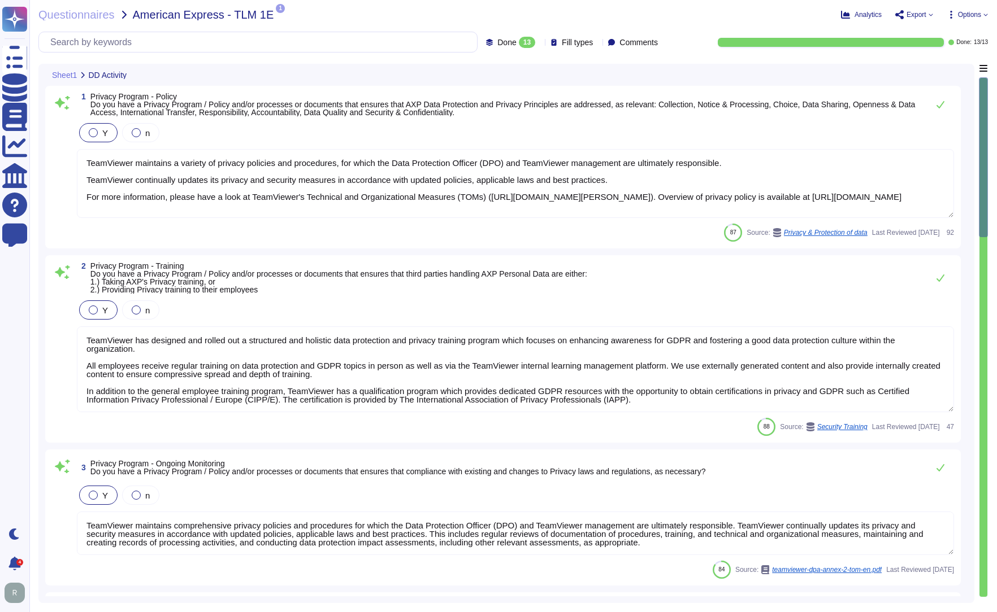
click at [625, 201] on textarea "TeamViewer maintains a variety of privacy policies and procedures, for which th…" at bounding box center [515, 183] width 877 height 69
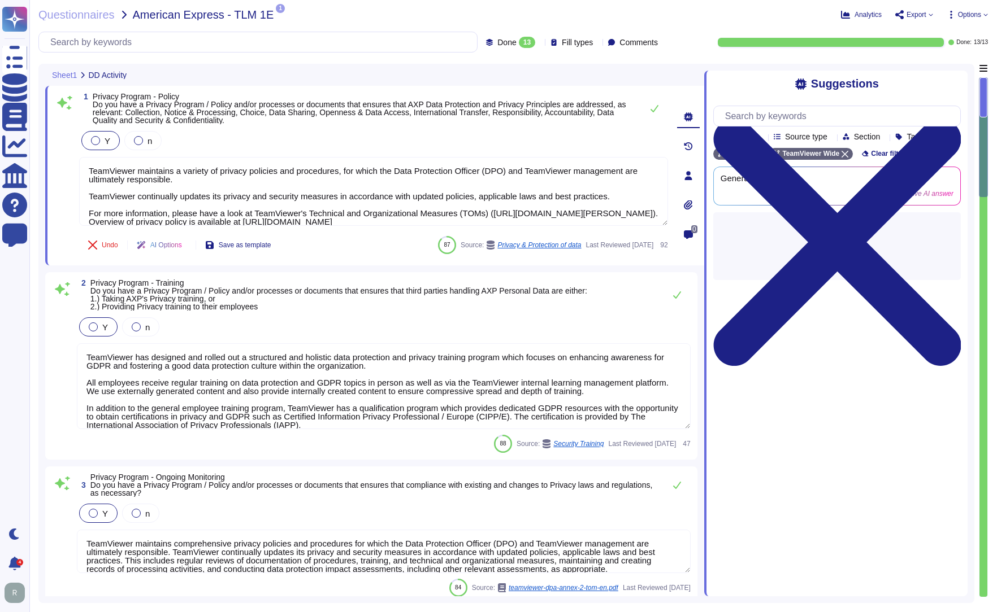
click at [263, 110] on span "Privacy Program - Policy Do you have a Privacy Program / Policy and/or processe…" at bounding box center [359, 108] width 533 height 33
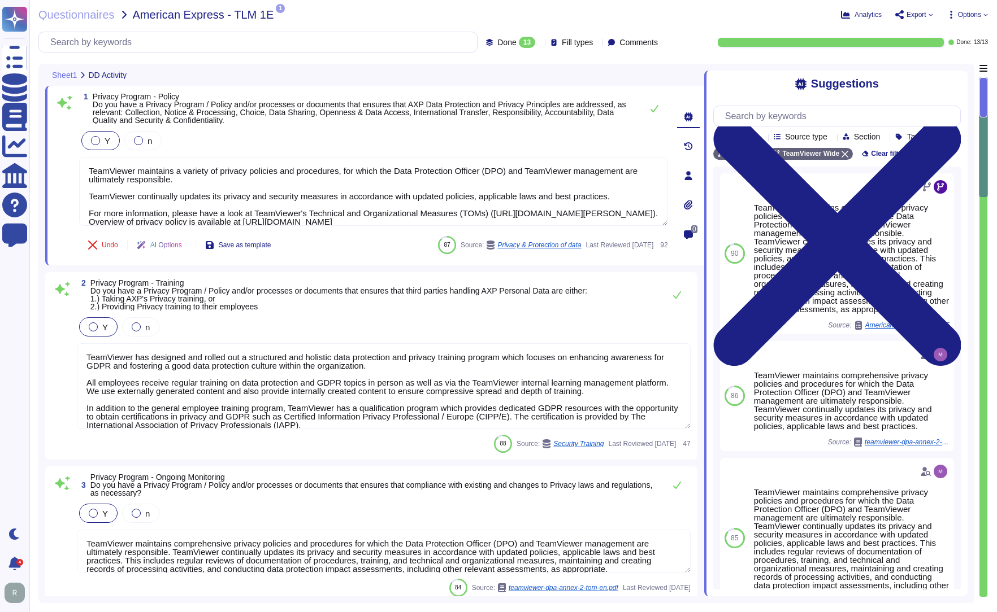
click at [133, 76] on icon at bounding box center [133, 76] width 0 height 0
click at [240, 56] on div "Questionnaires American Express - TLM 1E 1 PDF 01 153 2300346_Main_EN.PDF Analy…" at bounding box center [512, 306] width 967 height 612
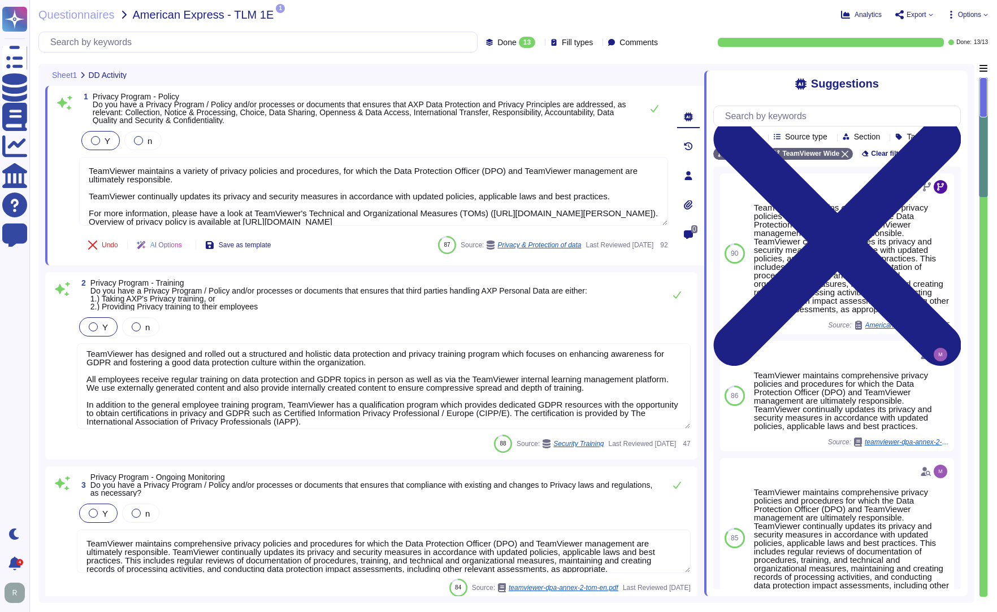
scroll to position [9, 0]
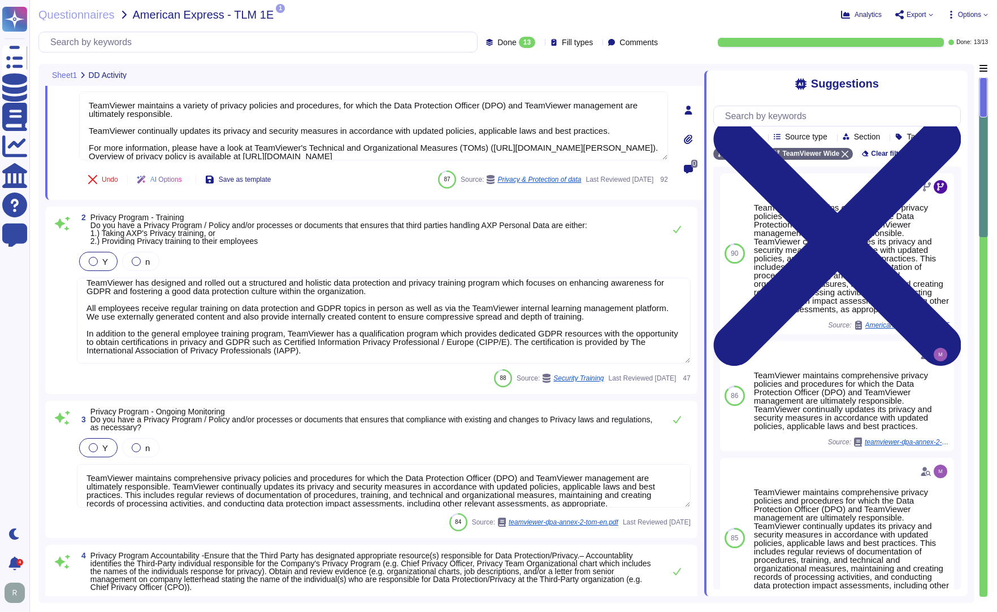
type textarea "Loremips dolo si ametcon, adipiscin, eli seddoe te incididunt utla etd magnaali…"
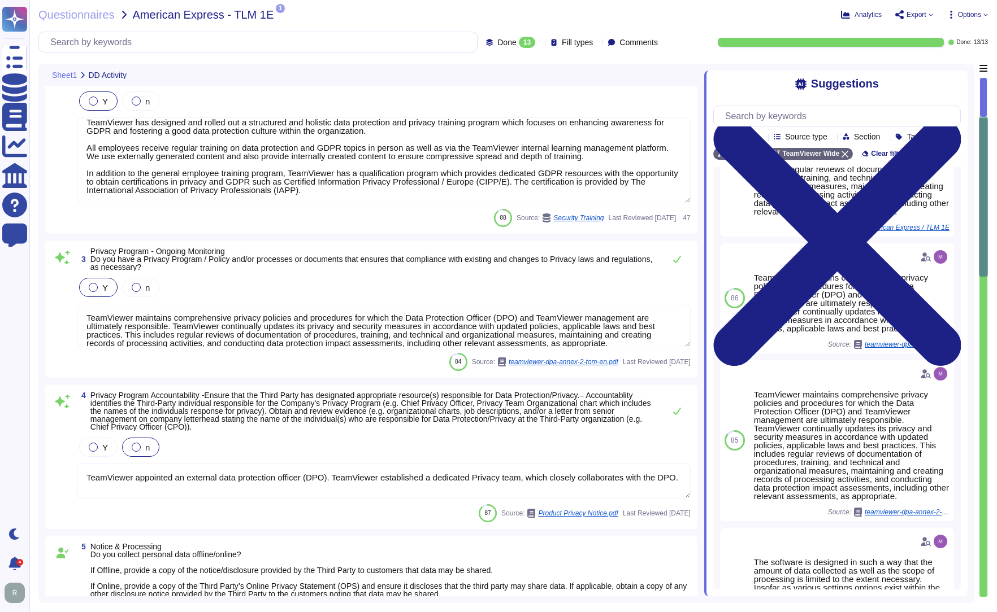
scroll to position [0, 0]
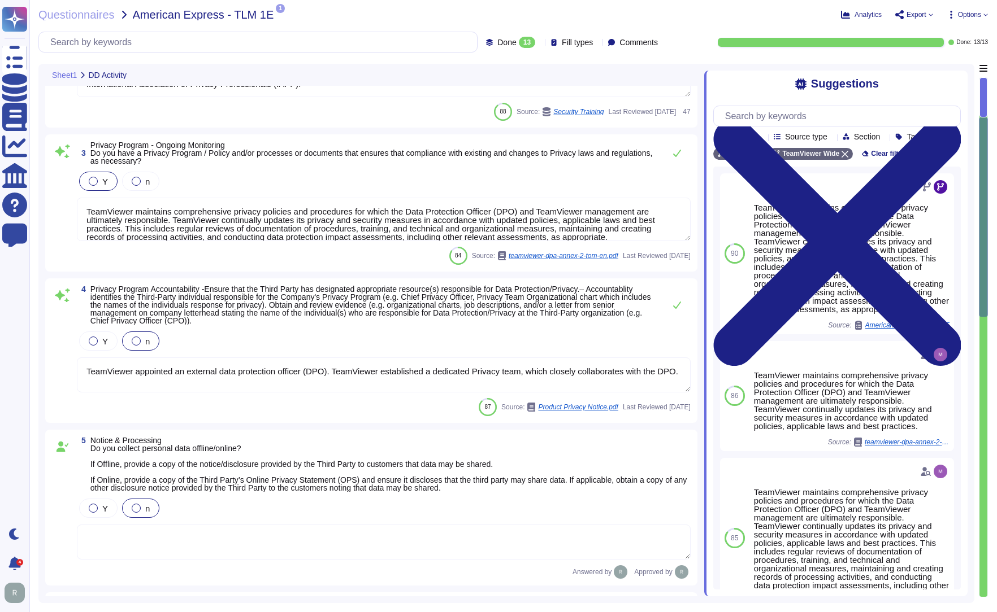
type textarea "No data is collected and re-purposed or re-sold."
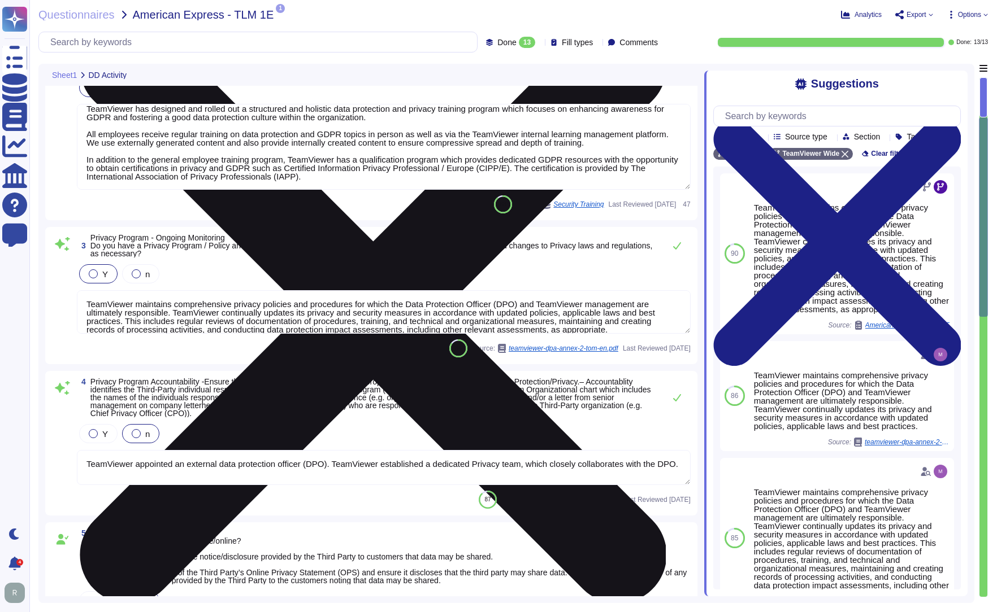
scroll to position [1, 0]
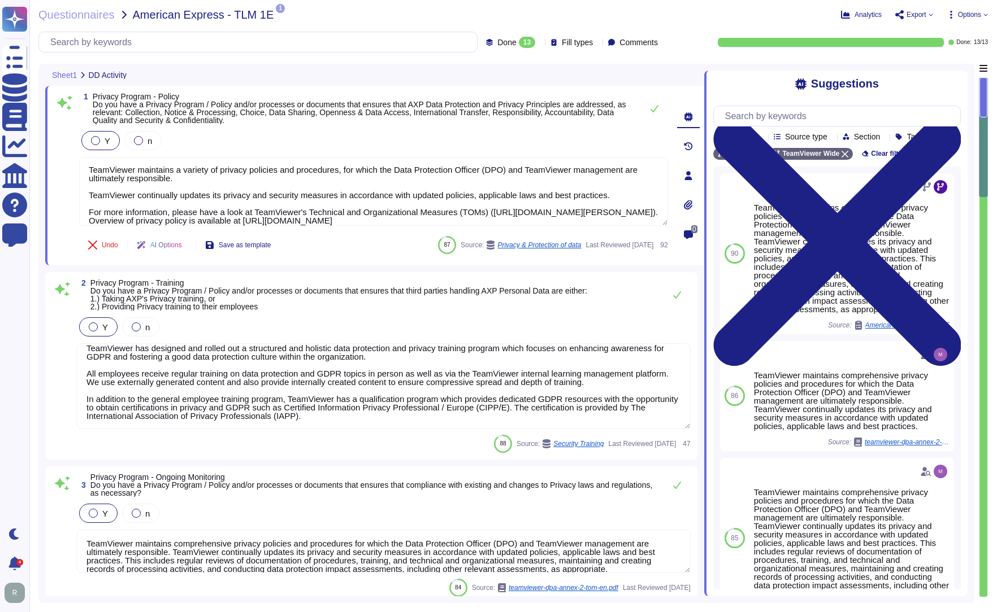
click at [539, 43] on icon at bounding box center [539, 43] width 0 height 0
click at [398, 8] on div "Questionnaires American Express - TLM 1E 1 PDF 01 153 2300346_Main_EN.PDF Analy…" at bounding box center [512, 306] width 967 height 612
click at [133, 76] on icon at bounding box center [133, 76] width 0 height 0
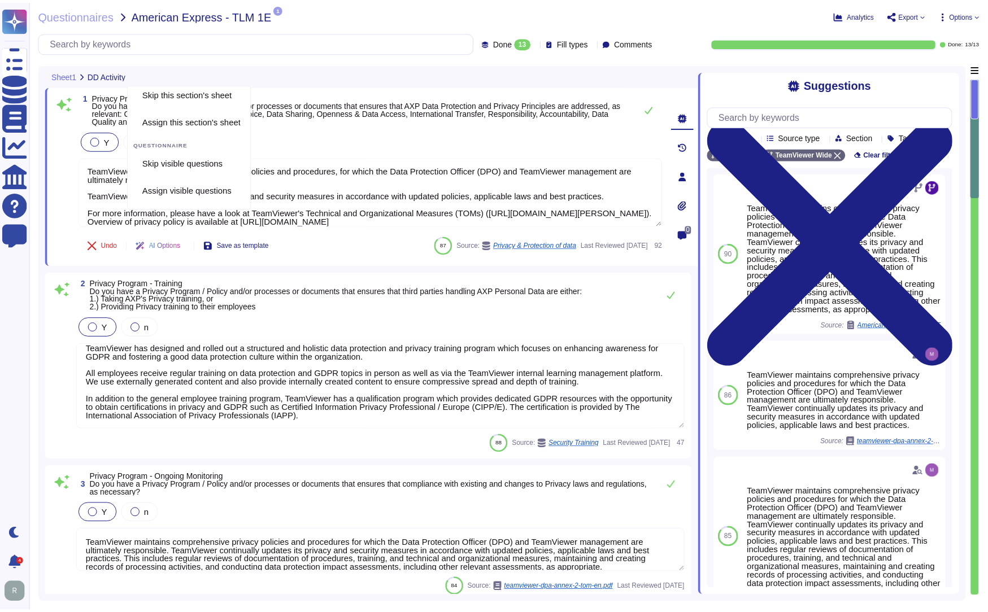
scroll to position [0, 0]
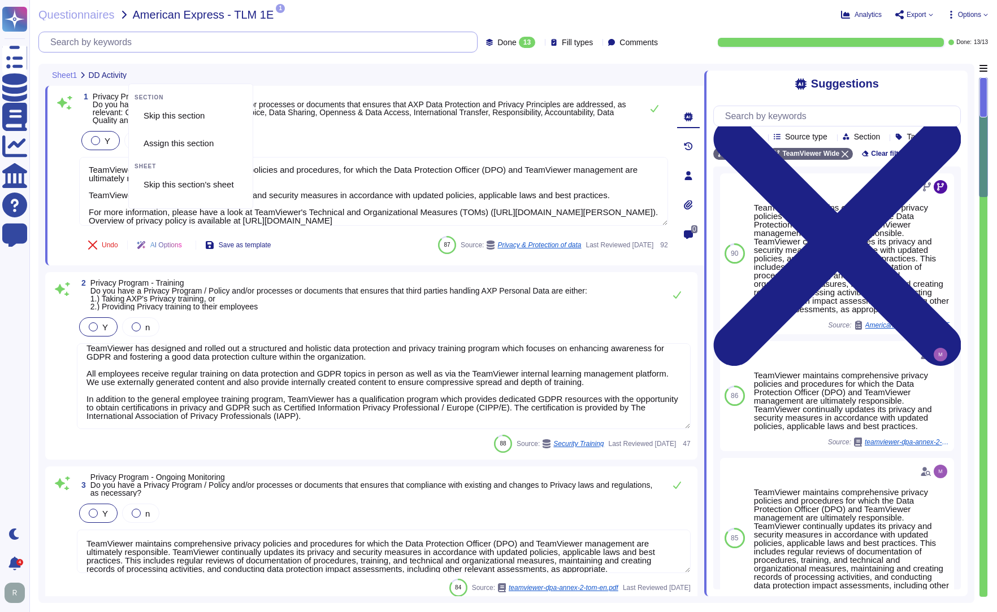
click at [238, 33] on input "text" at bounding box center [261, 42] width 432 height 20
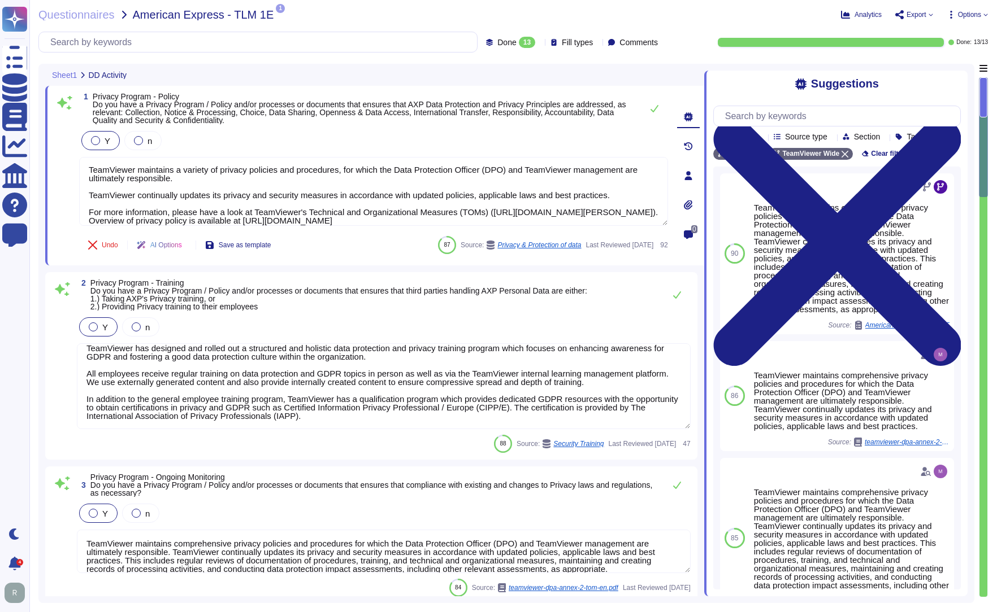
click at [66, 77] on span "Sheet1" at bounding box center [64, 75] width 25 height 8
click at [64, 71] on span "Sheet1" at bounding box center [64, 75] width 25 height 8
click at [77, 20] on span "Questionnaires" at bounding box center [76, 14] width 76 height 11
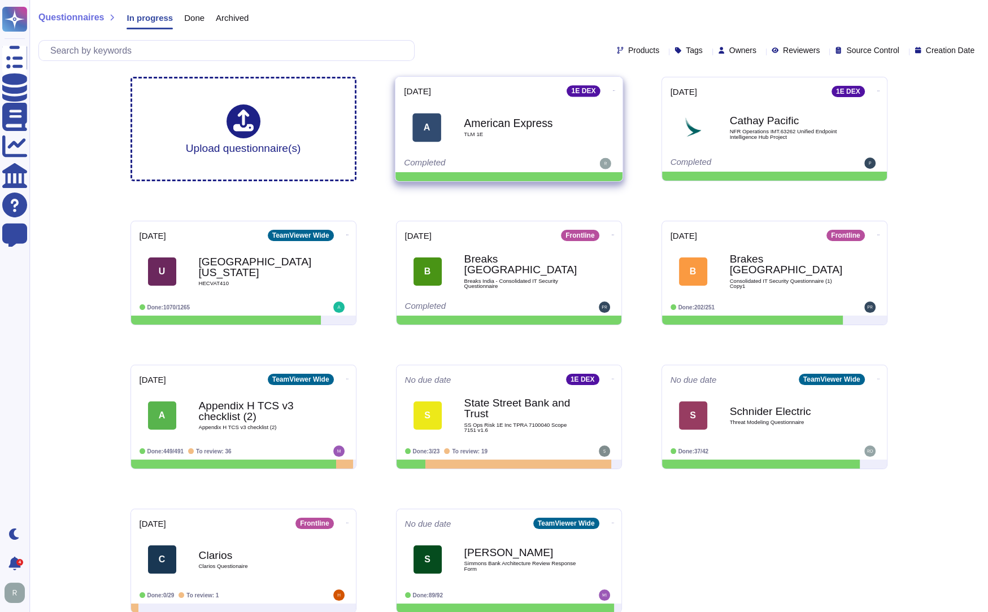
click at [612, 92] on icon at bounding box center [613, 90] width 2 height 3
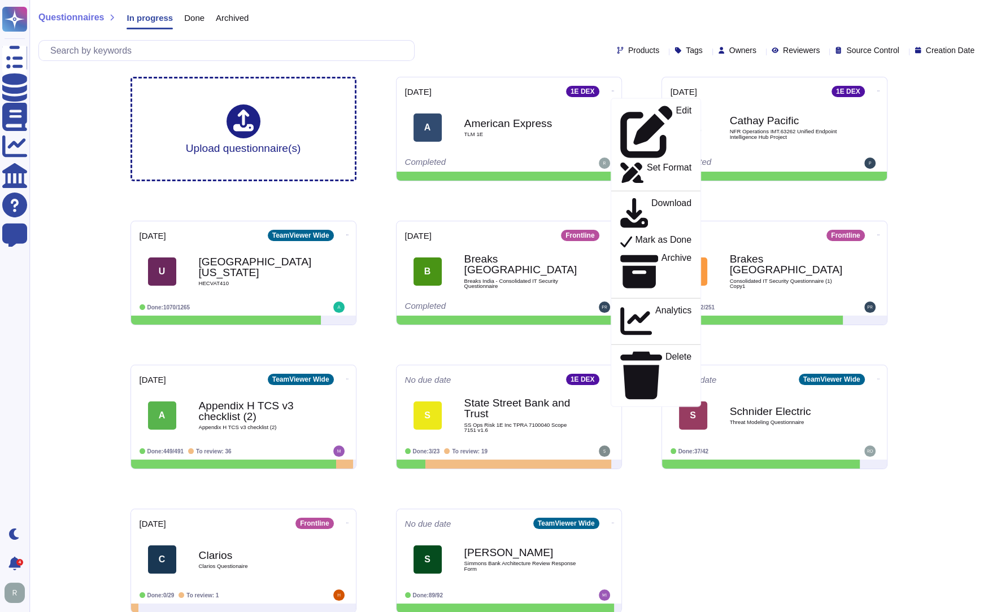
click at [490, 45] on div "Products Tags Owners Reviewers Source Control Creation Date" at bounding box center [508, 50] width 941 height 21
